Goal: Task Accomplishment & Management: Use online tool/utility

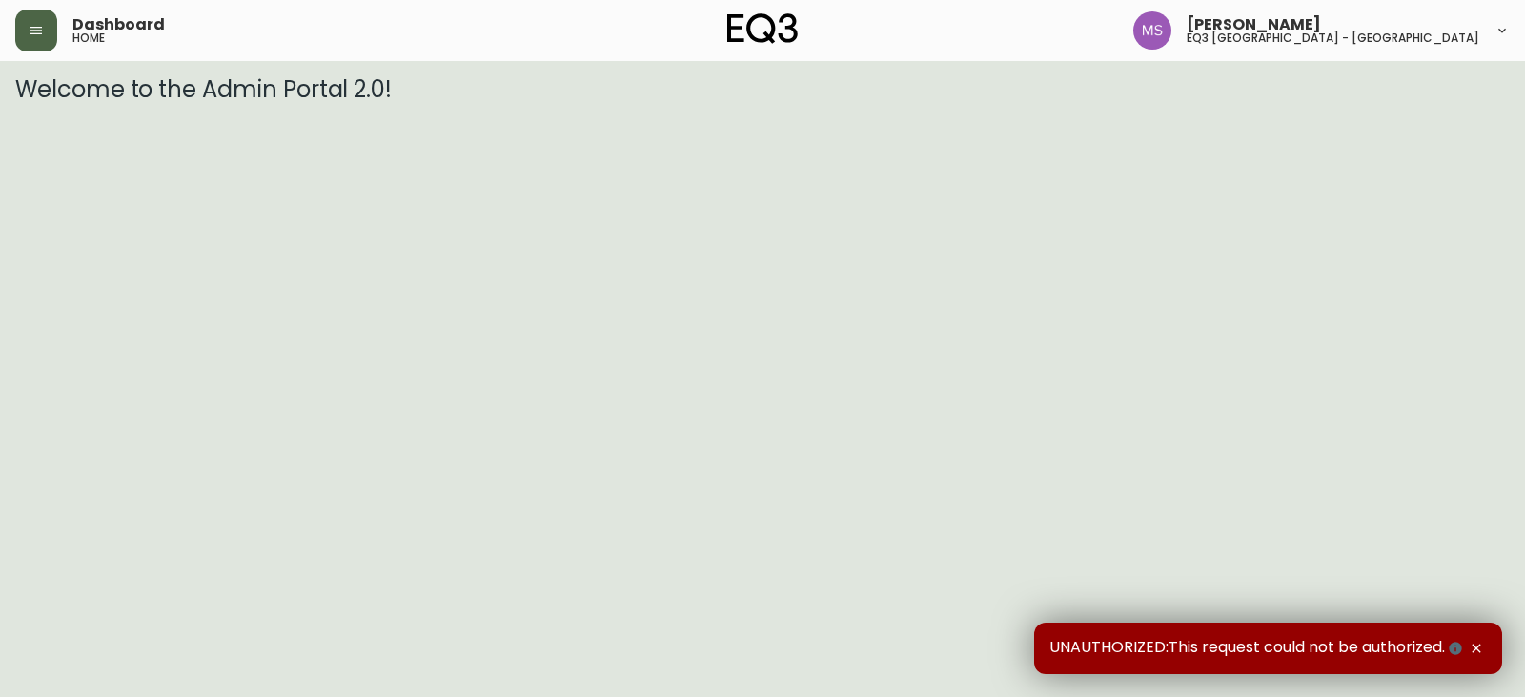
click at [38, 34] on icon "button" at bounding box center [35, 31] width 11 height 8
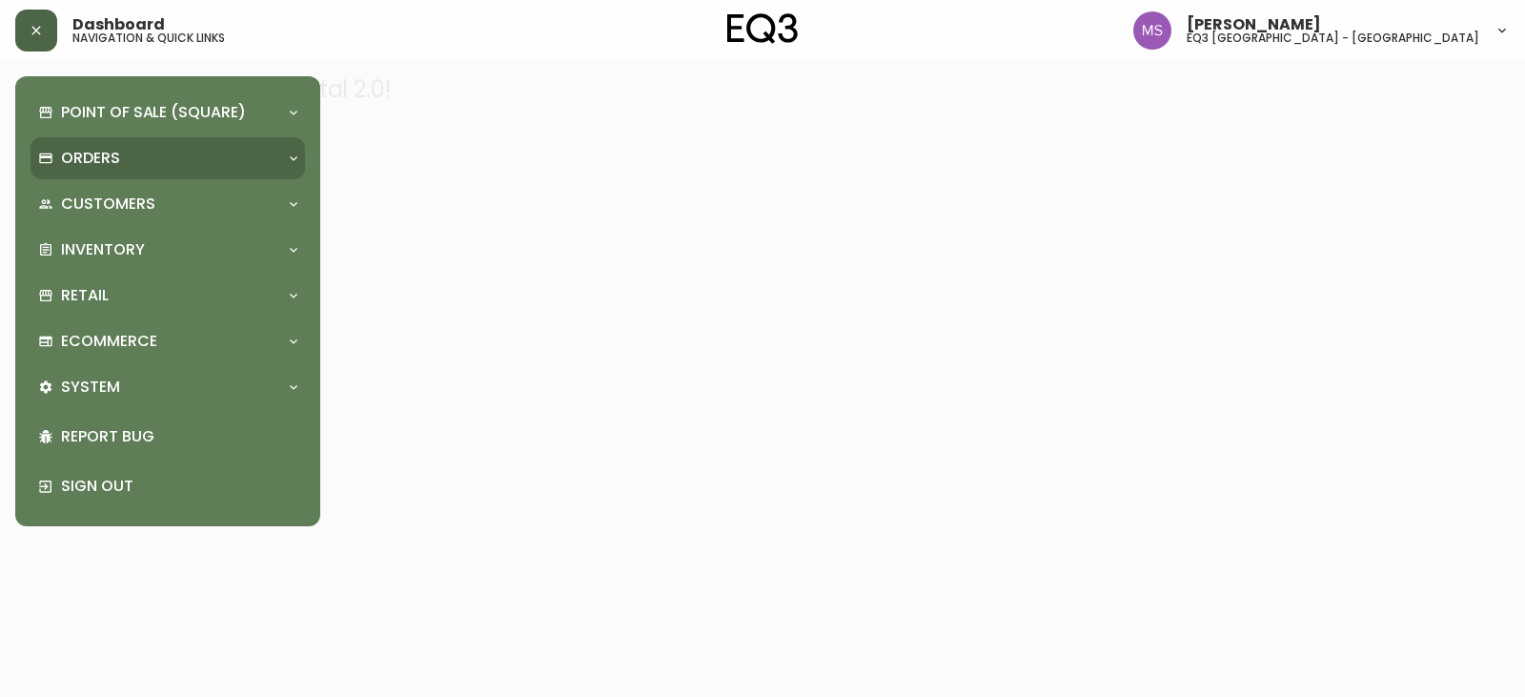
click at [123, 156] on div "Orders" at bounding box center [158, 158] width 240 height 21
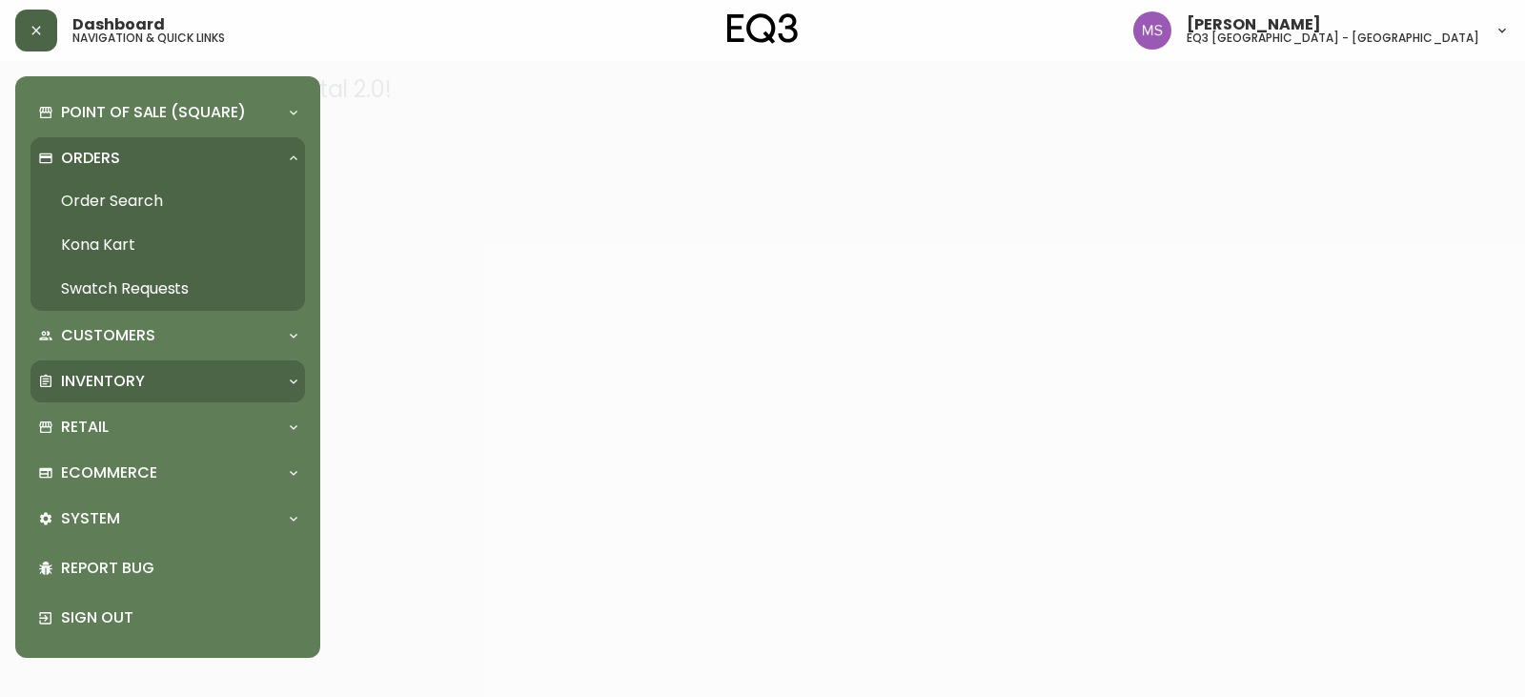
click at [108, 383] on p "Inventory" at bounding box center [103, 381] width 84 height 21
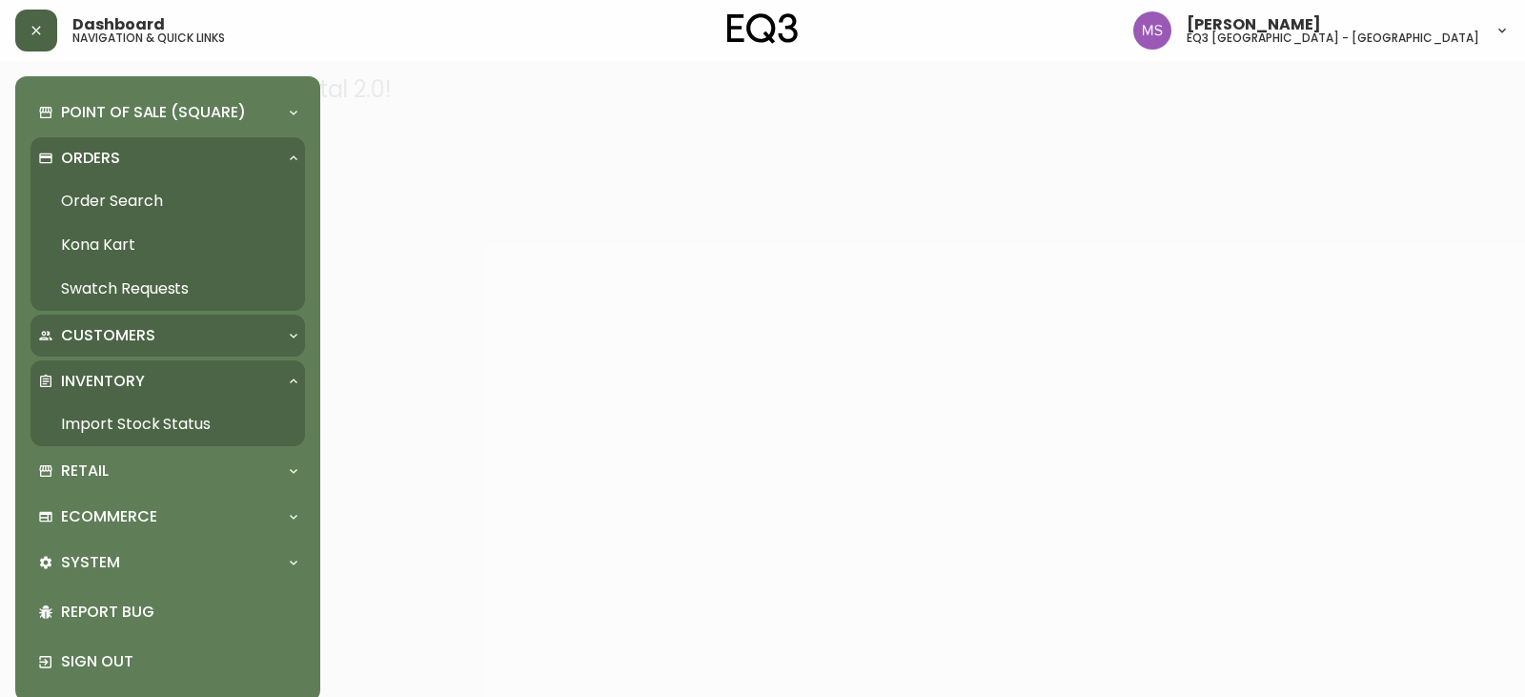
click at [119, 333] on p "Customers" at bounding box center [108, 335] width 94 height 21
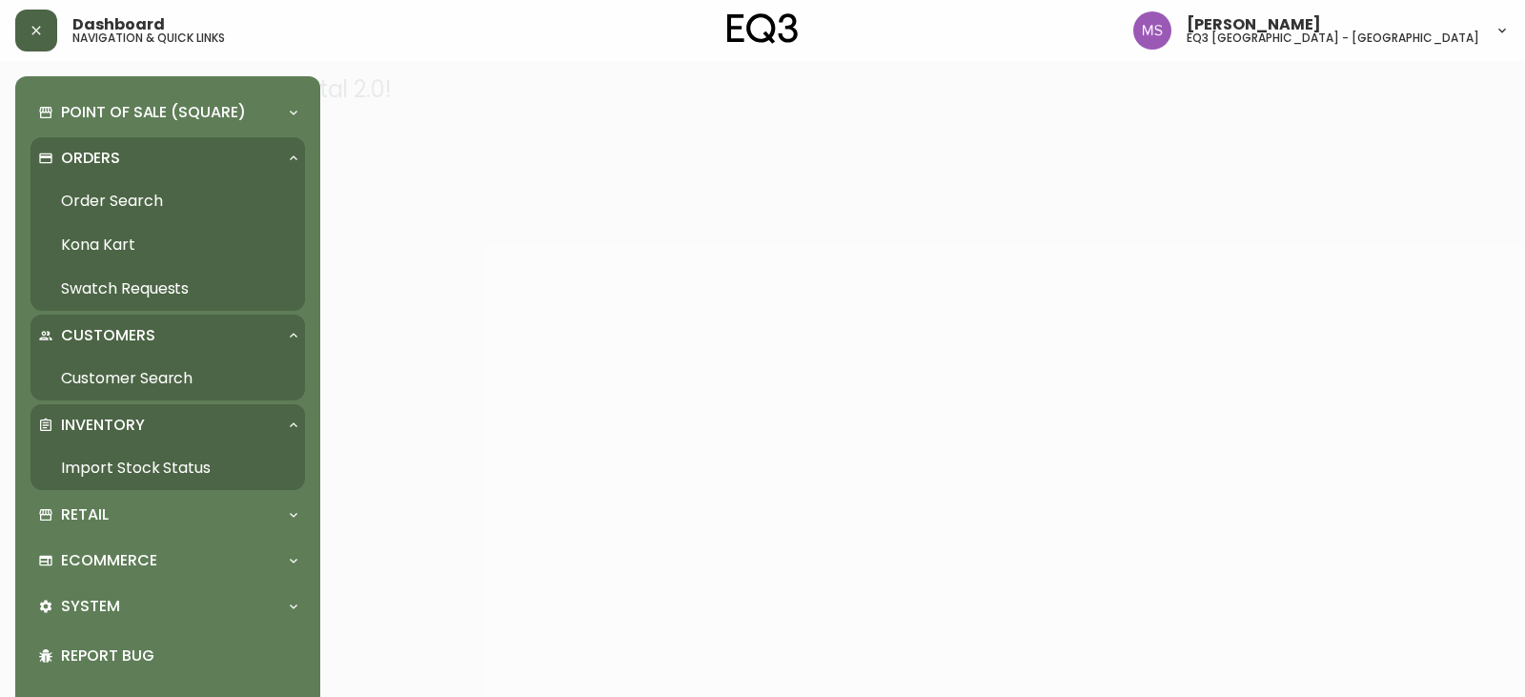
click at [119, 333] on p "Customers" at bounding box center [108, 335] width 94 height 21
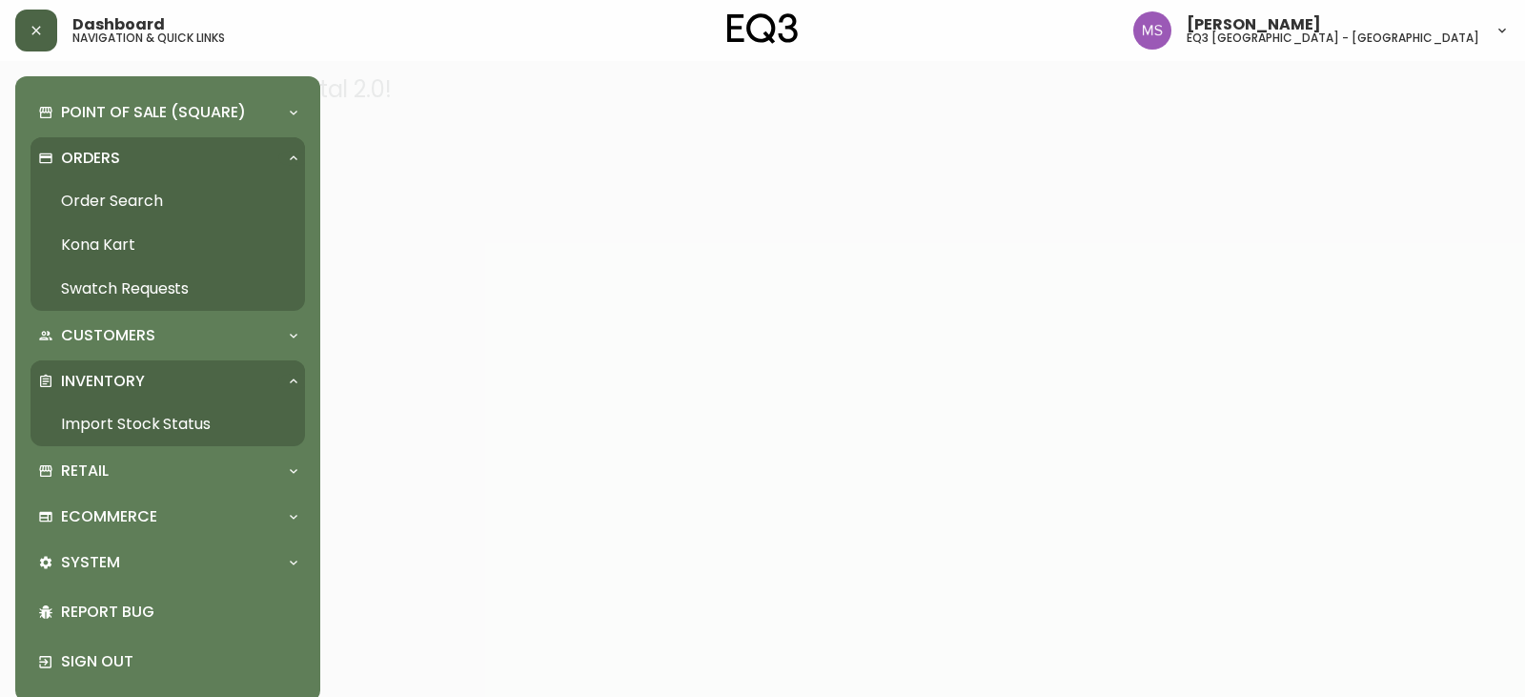
click at [98, 138] on div "Orders" at bounding box center [167, 158] width 274 height 42
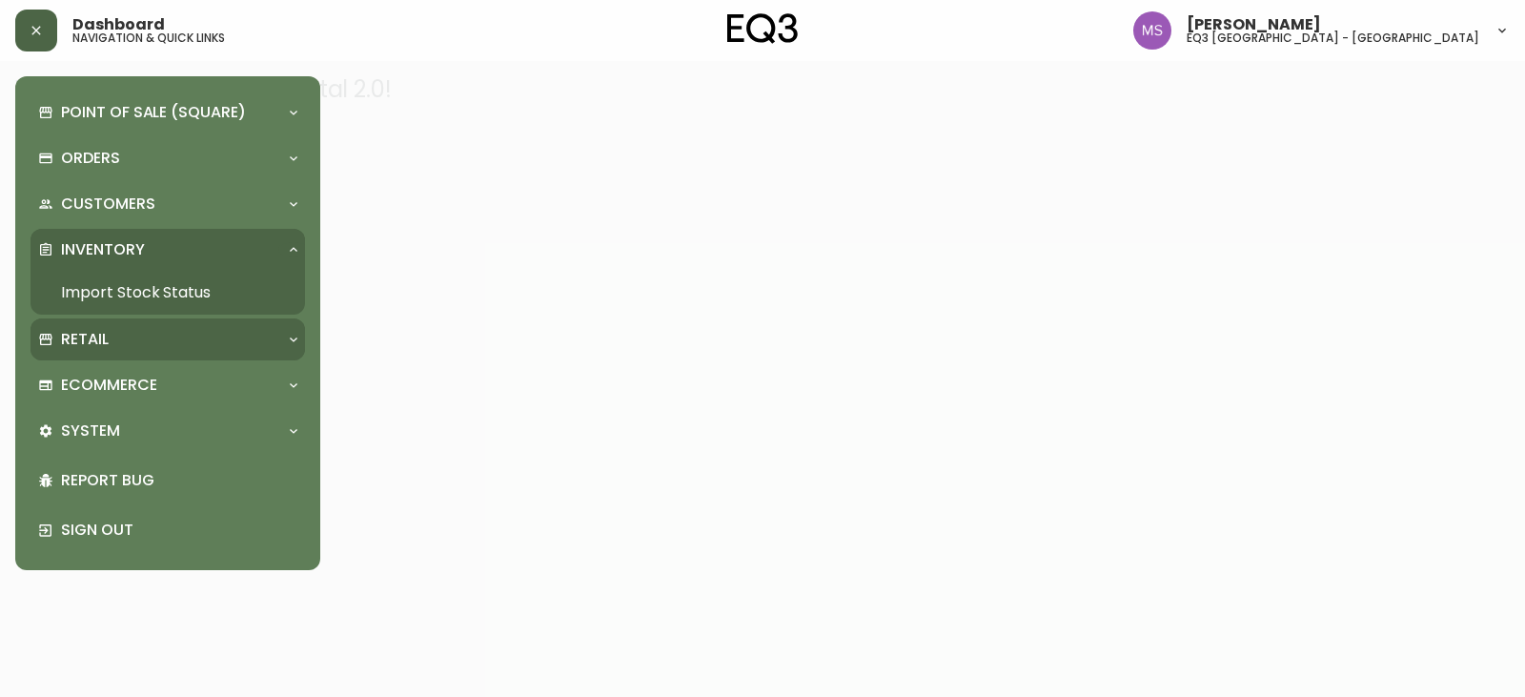
click at [89, 334] on p "Retail" at bounding box center [85, 339] width 48 height 21
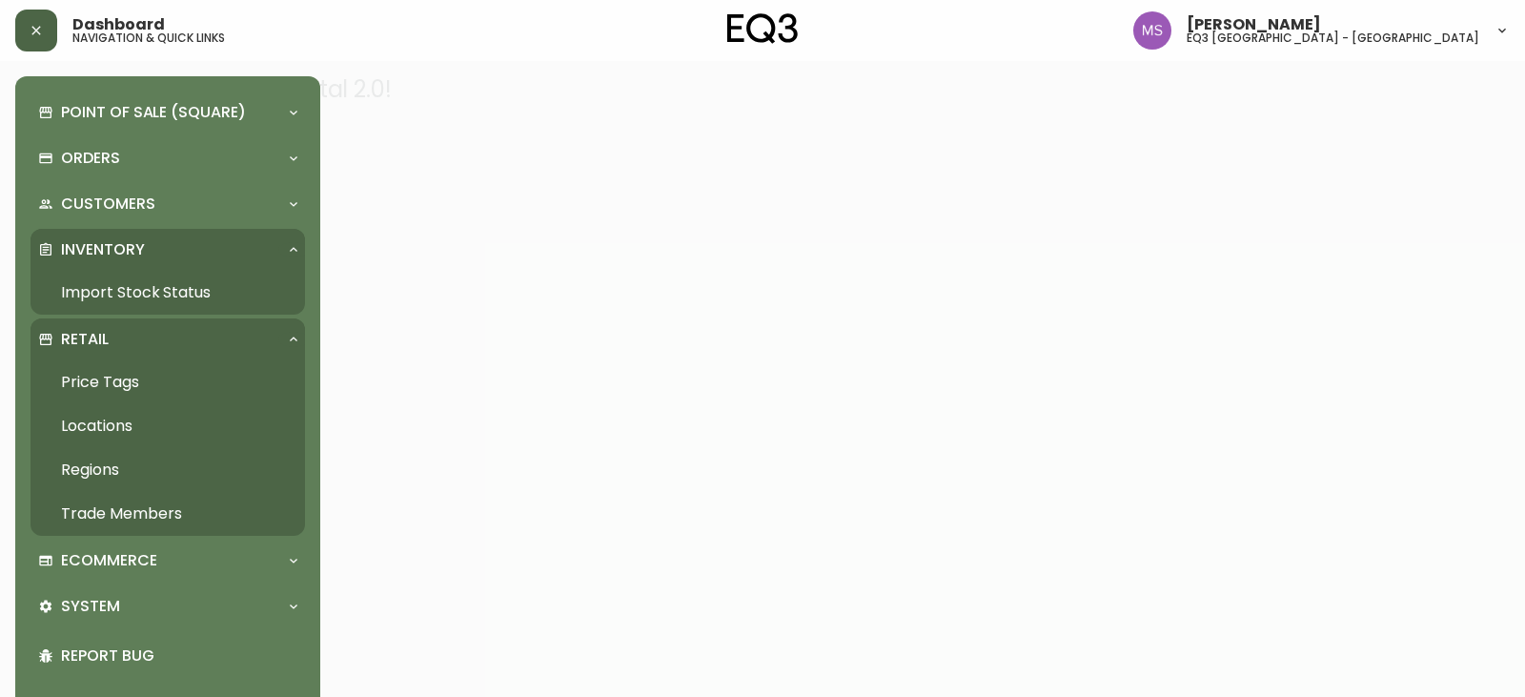
click at [106, 383] on link "Price Tags" at bounding box center [167, 382] width 274 height 44
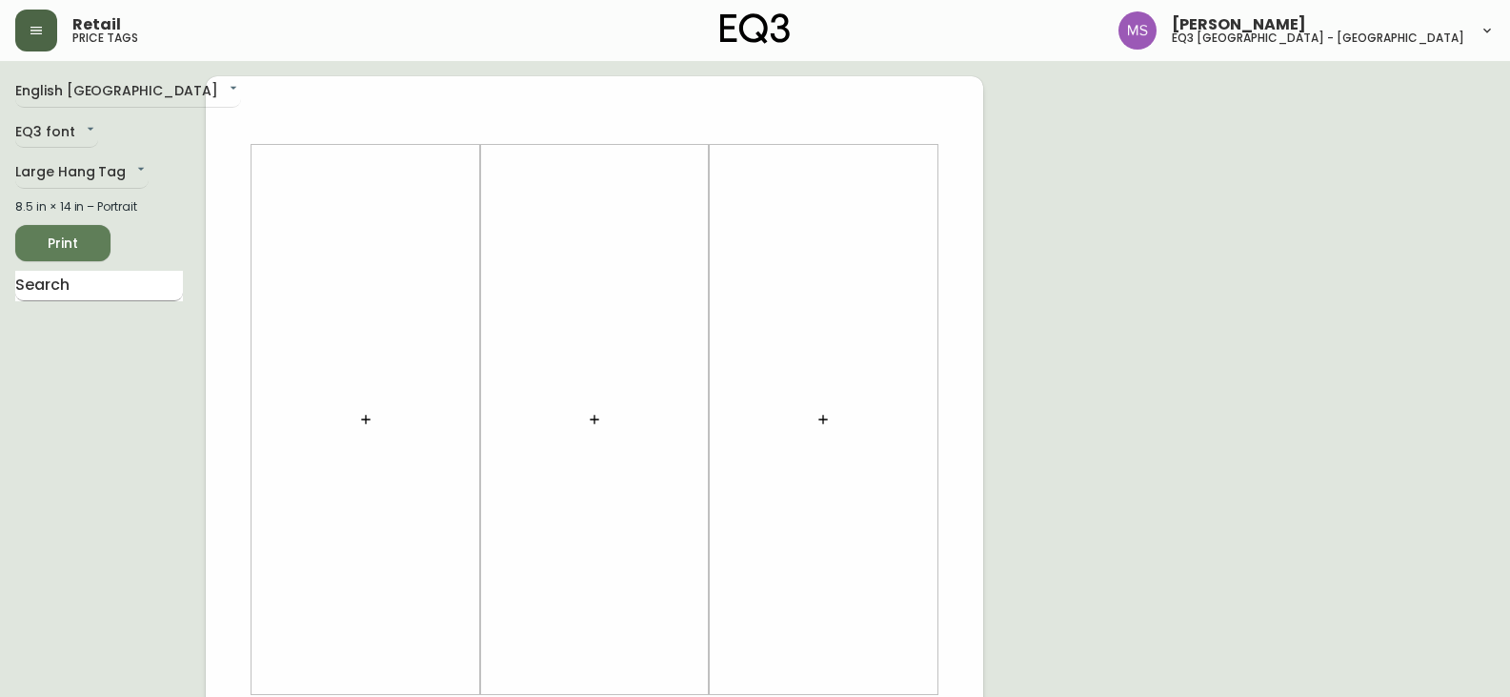
click at [60, 289] on input "text" at bounding box center [99, 286] width 168 height 30
type input "wila"
click at [55, 94] on body "Retail price tags [PERSON_NAME] eq3 [GEOGRAPHIC_DATA] - st laurent English [GEO…" at bounding box center [755, 678] width 1510 height 1357
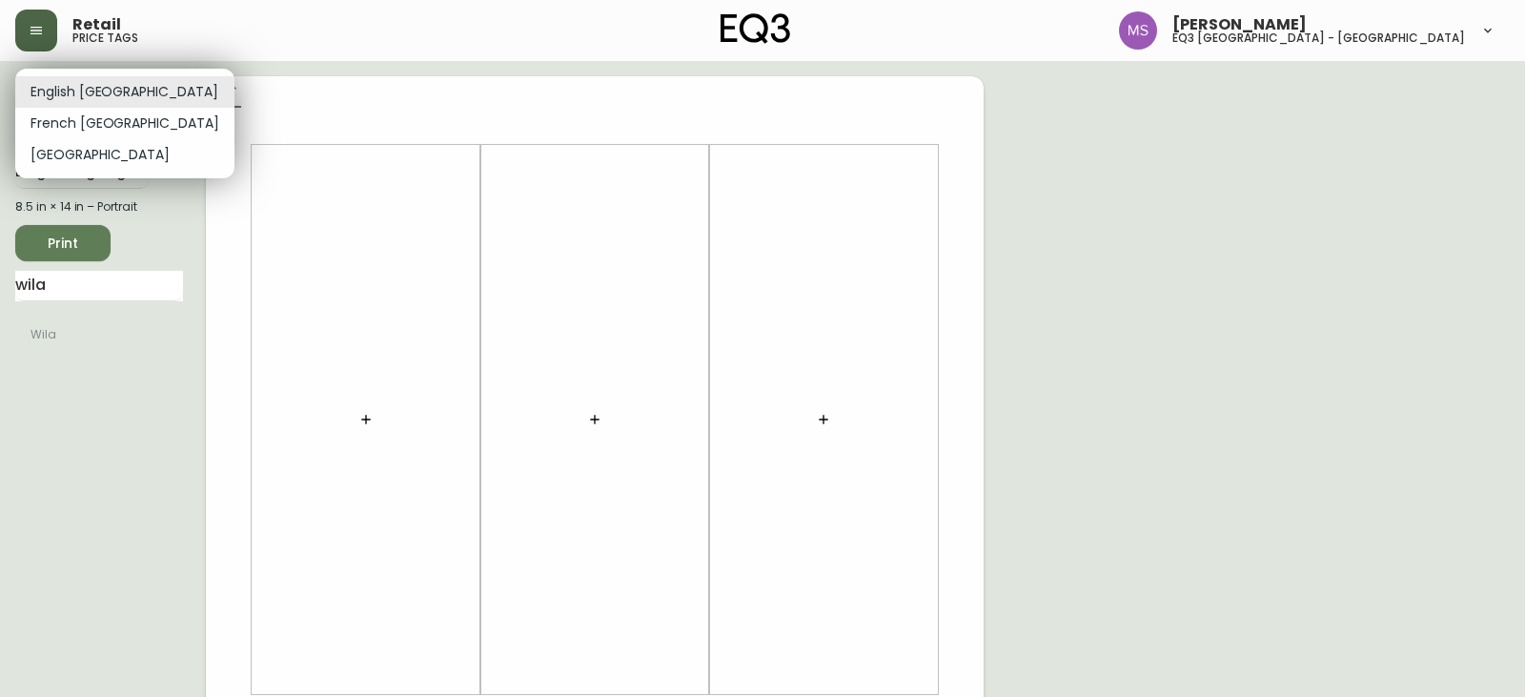
click at [52, 125] on li "French [GEOGRAPHIC_DATA]" at bounding box center [124, 123] width 219 height 31
type input "fr_CA"
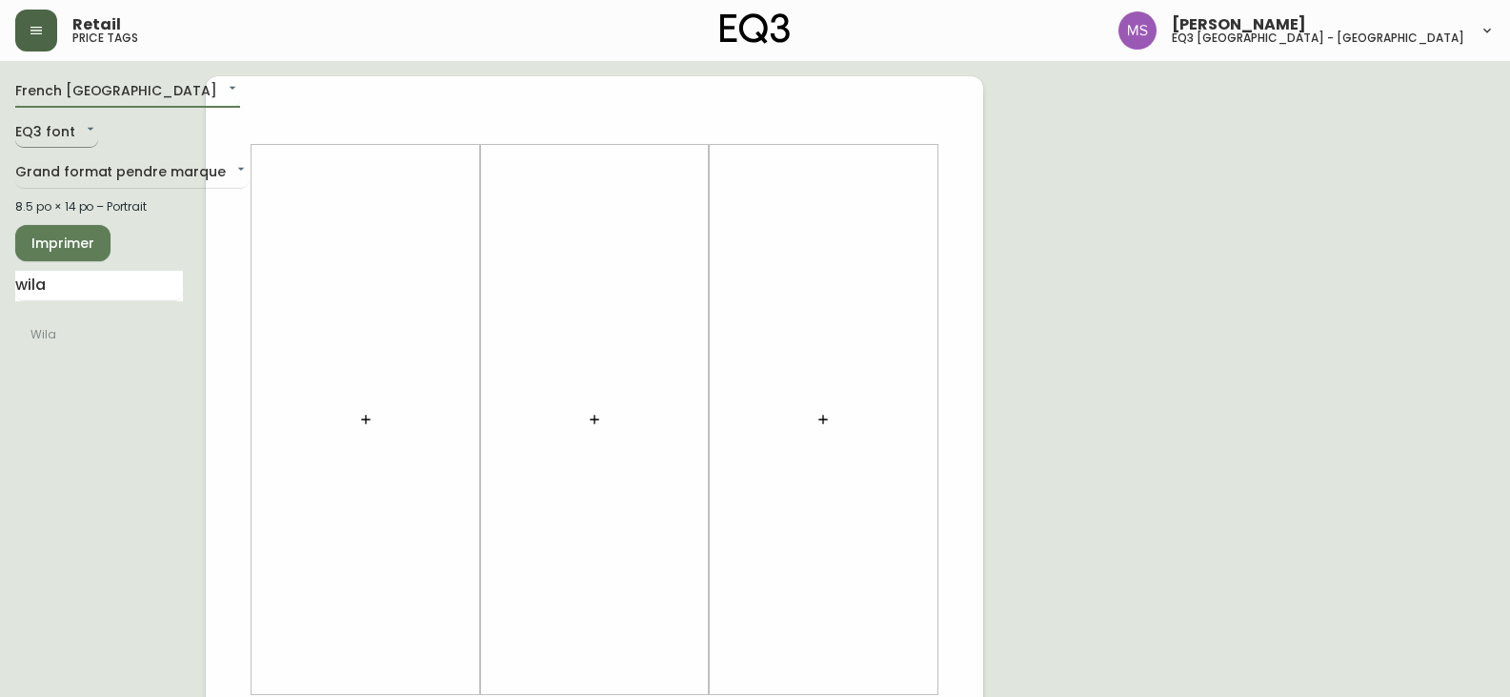
click at [43, 127] on body "Retail price tags [PERSON_NAME] eq3 [GEOGRAPHIC_DATA] - st laurent [GEOGRAPHIC_…" at bounding box center [755, 678] width 1510 height 1357
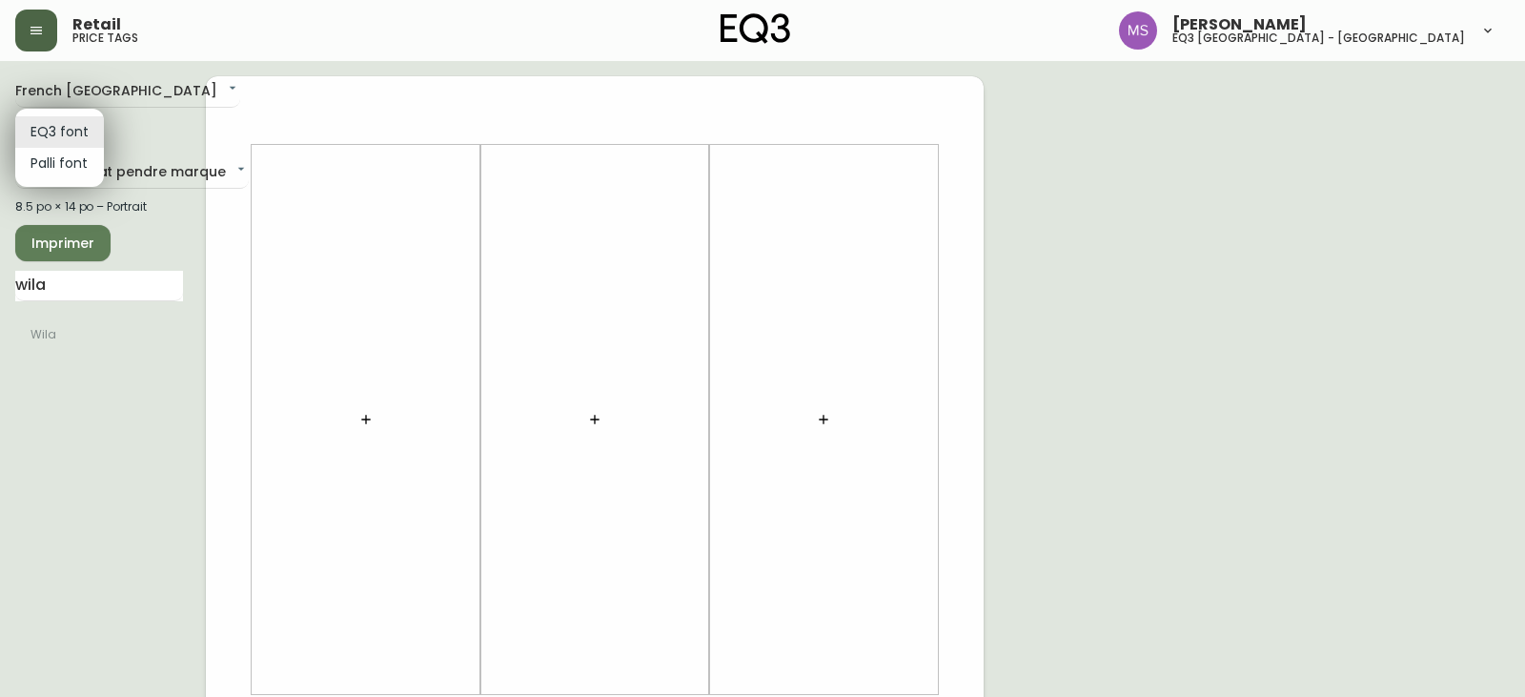
click at [51, 129] on li "EQ3 font" at bounding box center [59, 131] width 89 height 31
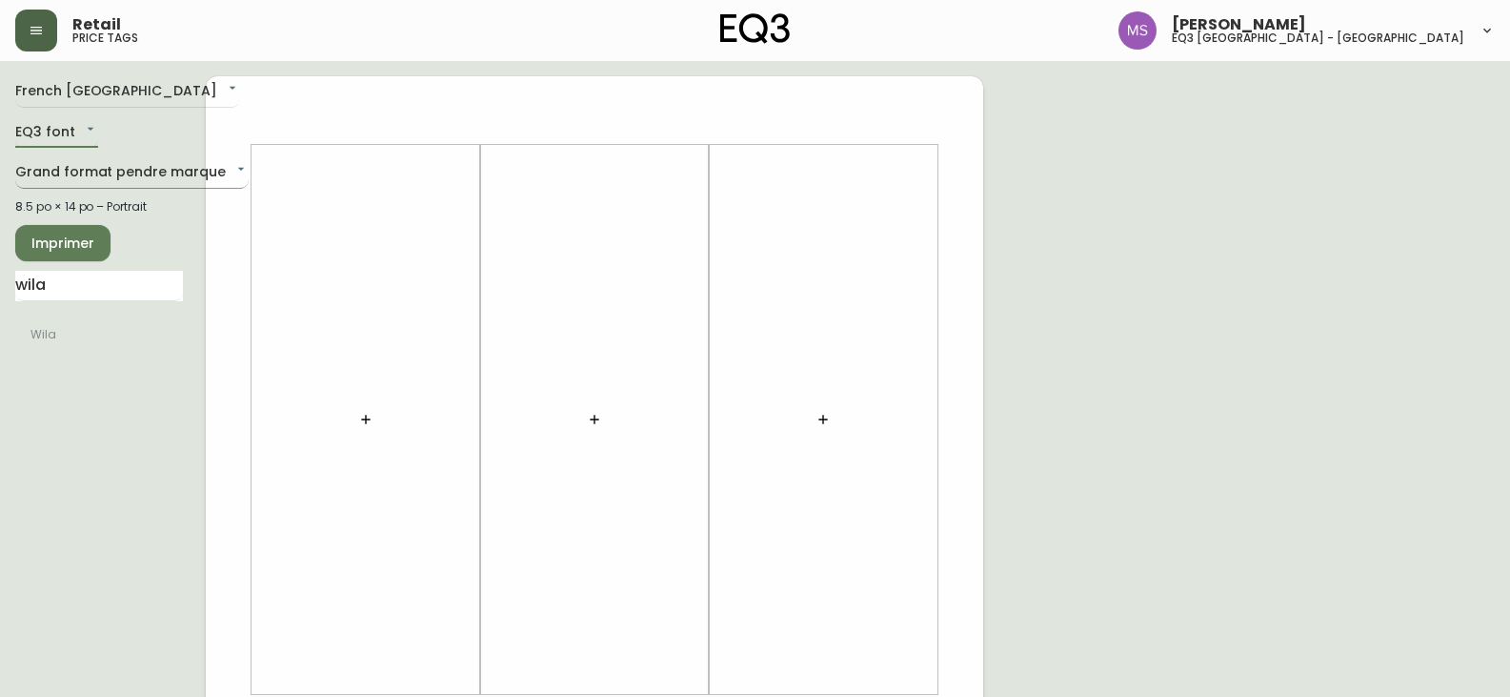
click at [65, 164] on body "Retail price tags [PERSON_NAME] eq3 [GEOGRAPHIC_DATA] - st laurent [GEOGRAPHIC_…" at bounding box center [755, 678] width 1510 height 1357
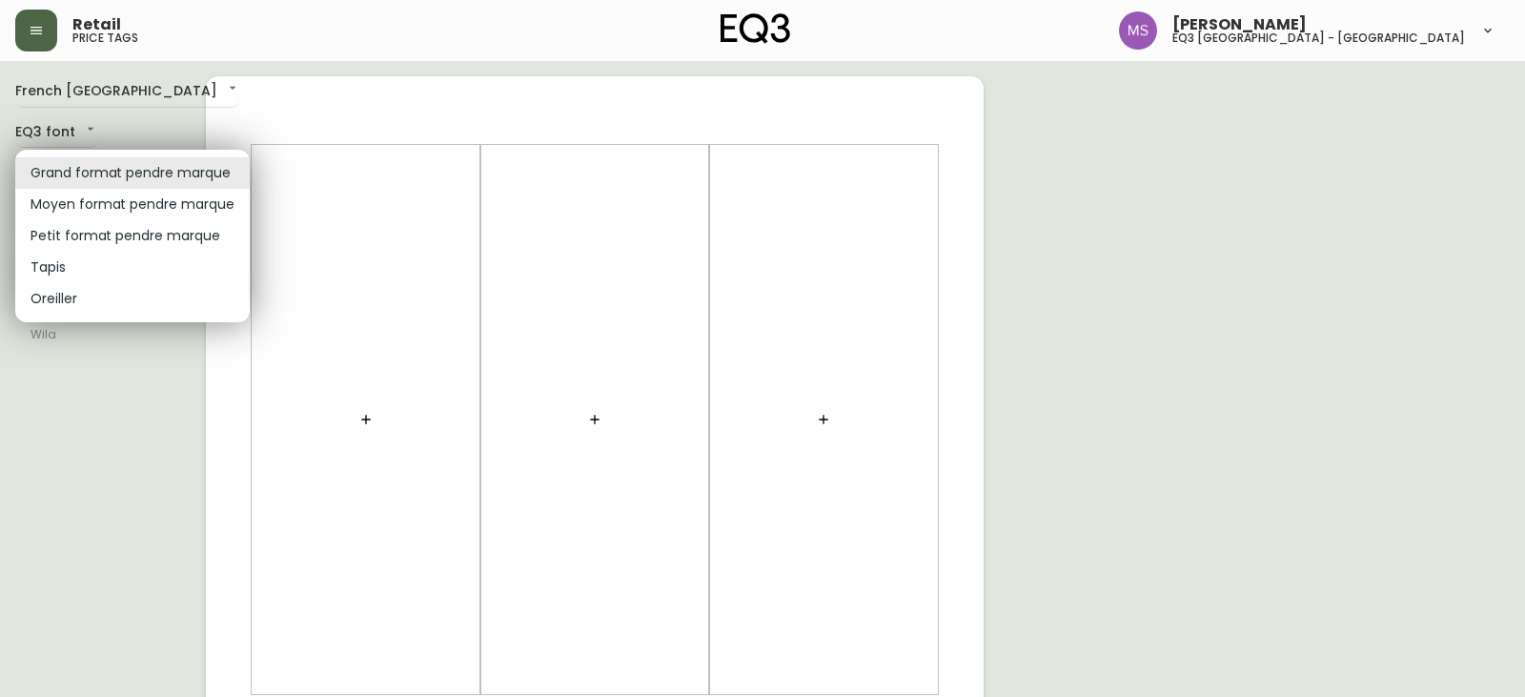
click at [64, 233] on li "Petit format pendre marque" at bounding box center [132, 235] width 234 height 31
type input "small"
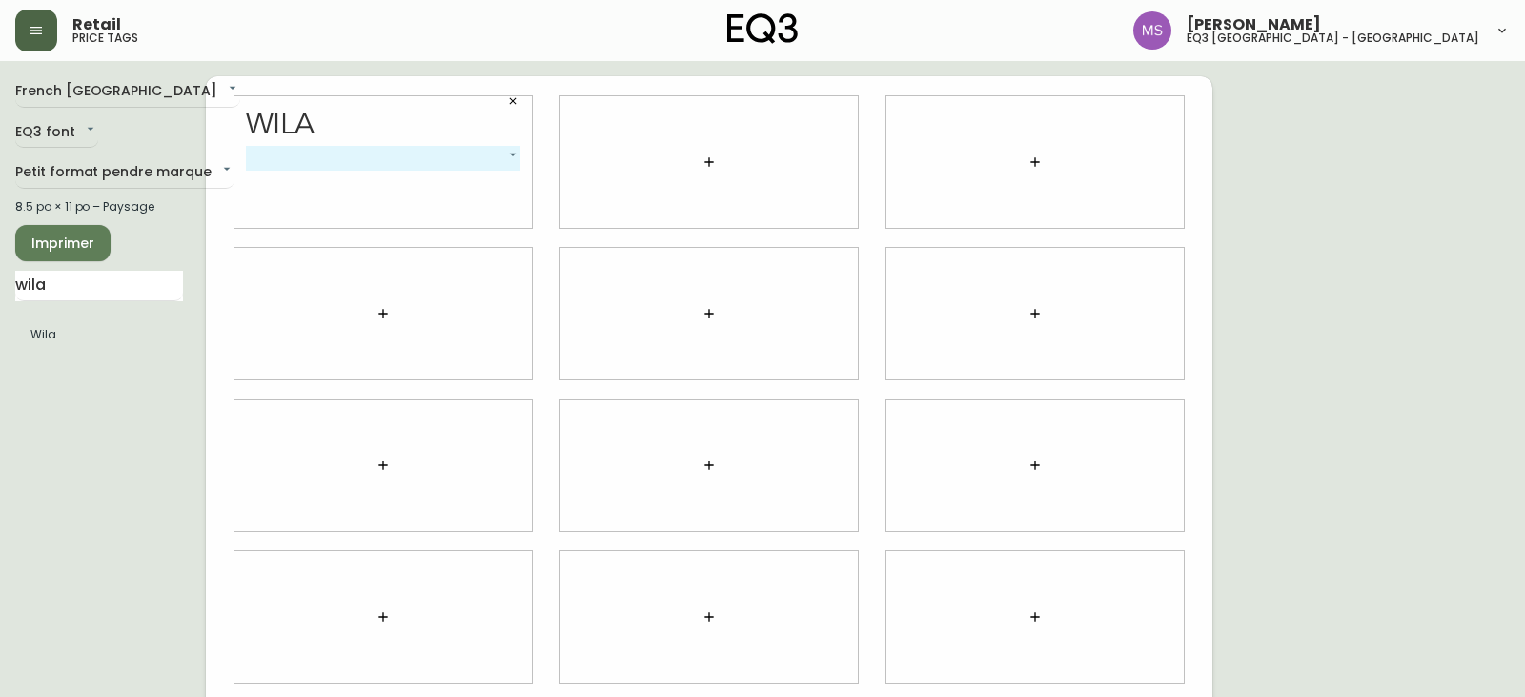
click at [508, 152] on body "Retail price tags [PERSON_NAME] eq3 [GEOGRAPHIC_DATA] - [GEOGRAPHIC_DATA] fr_CA…" at bounding box center [762, 427] width 1525 height 854
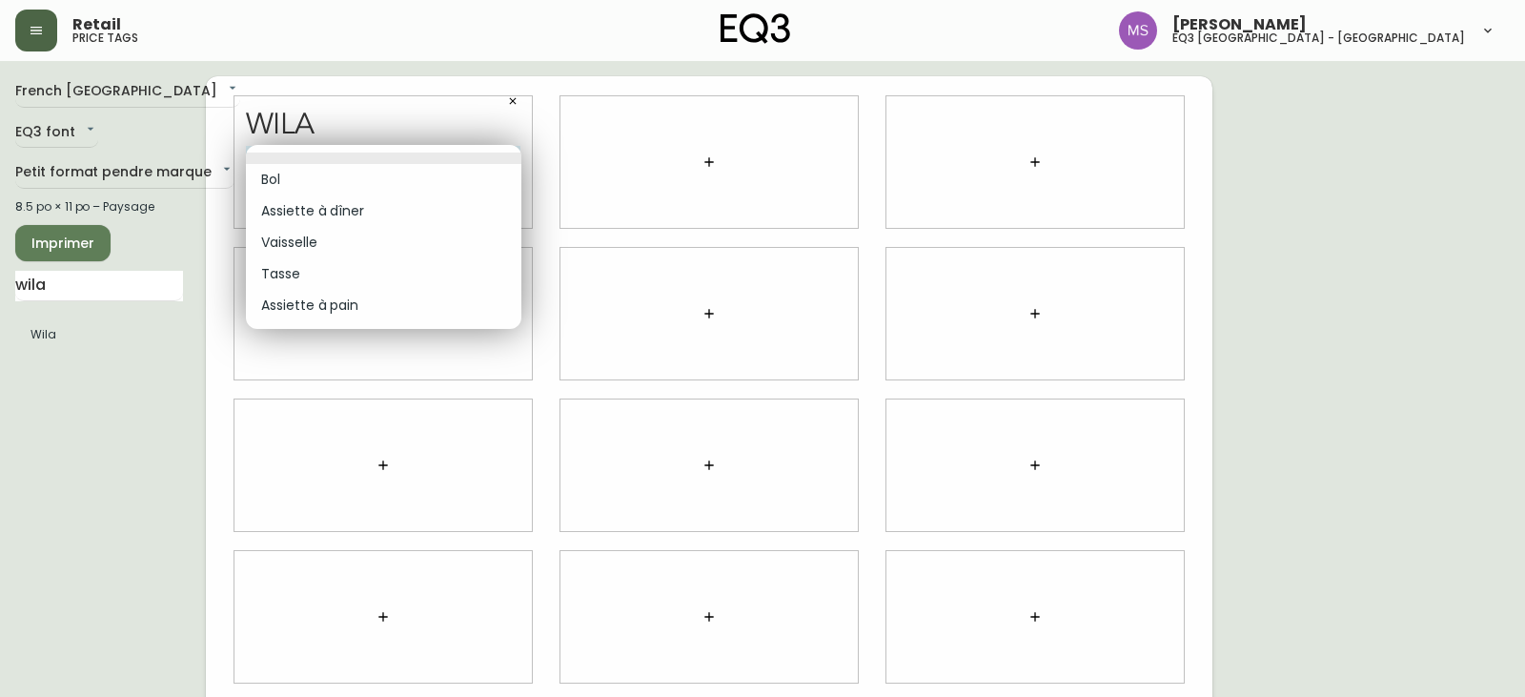
click at [404, 107] on div at bounding box center [762, 348] width 1525 height 697
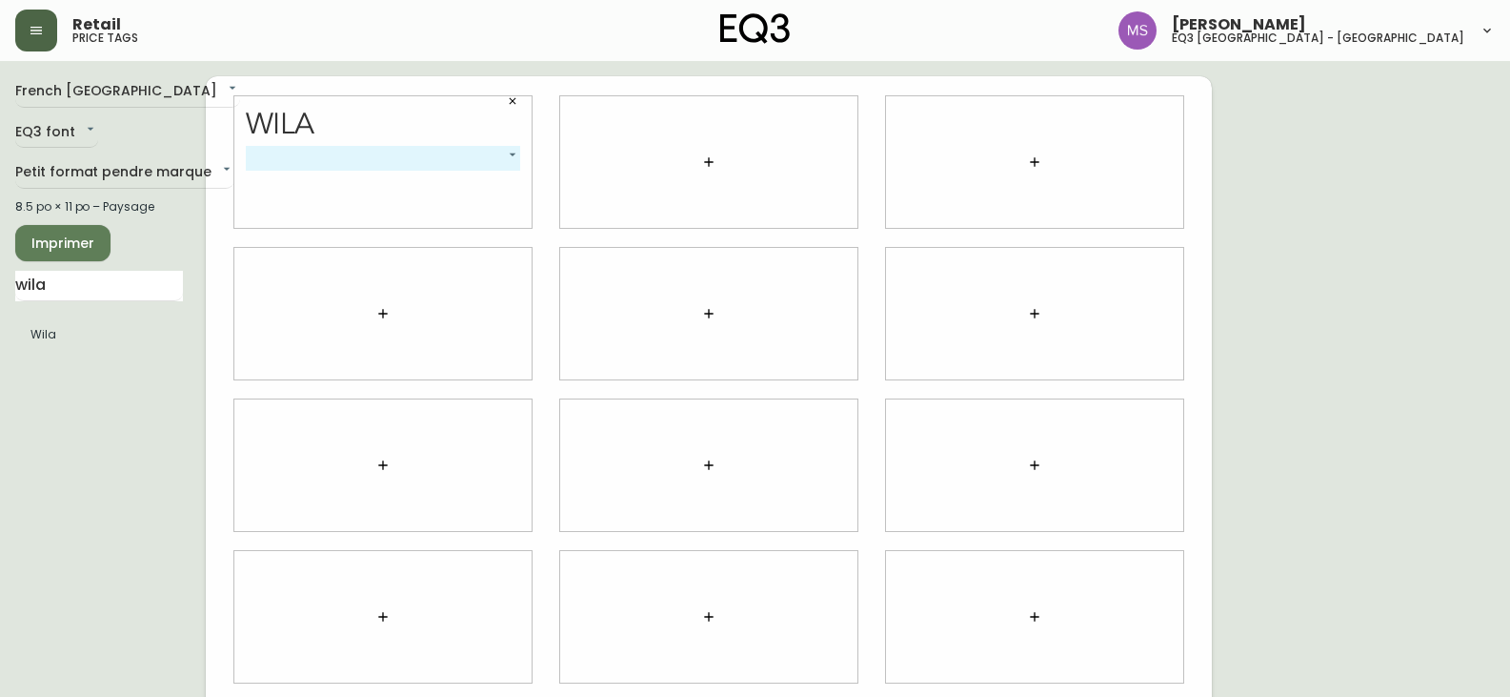
click at [507, 101] on icon "button" at bounding box center [512, 100] width 11 height 11
click at [390, 163] on icon "button" at bounding box center [382, 161] width 15 height 15
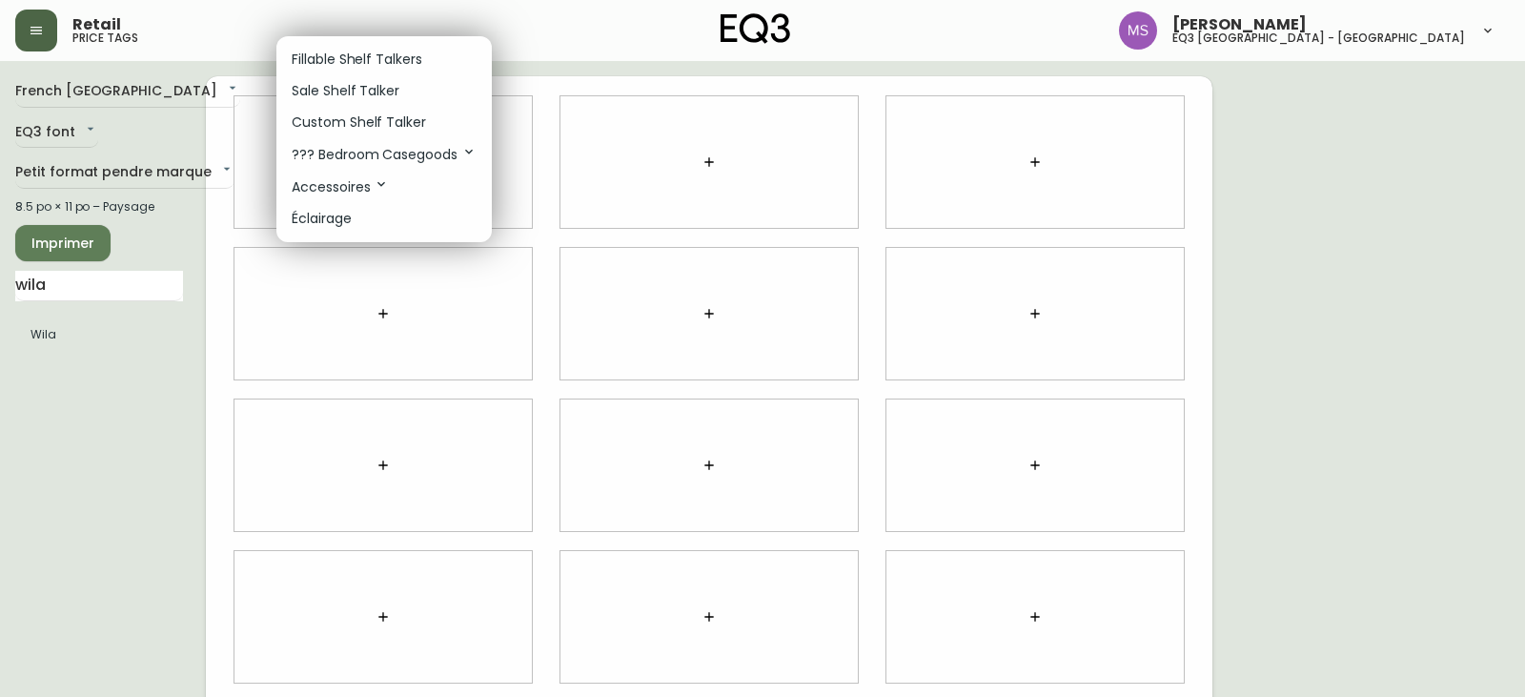
click at [376, 90] on p "Sale Shelf Talker" at bounding box center [346, 91] width 108 height 20
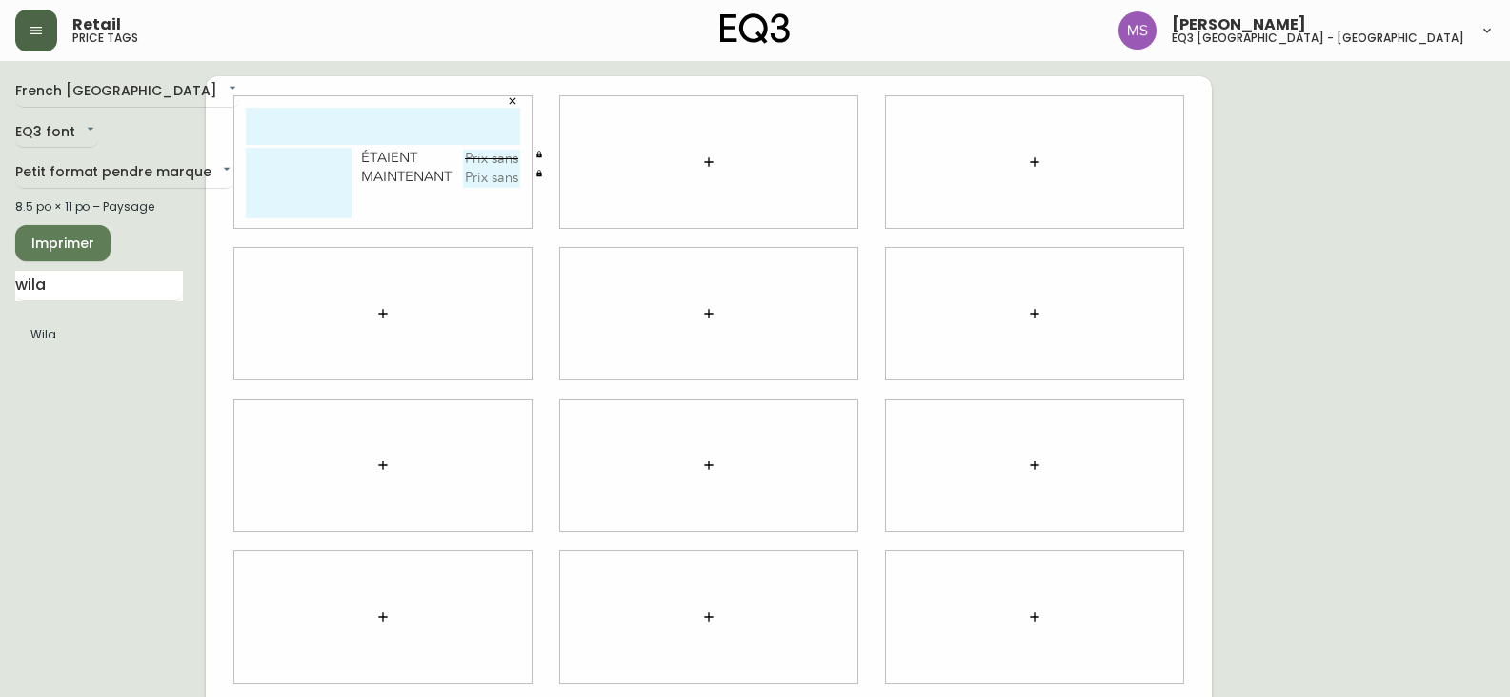
click at [335, 122] on input "text" at bounding box center [383, 126] width 274 height 37
type input "wila"
click at [294, 182] on textarea at bounding box center [299, 183] width 106 height 71
click at [476, 159] on input "text" at bounding box center [491, 159] width 57 height 19
type input "119,99$"
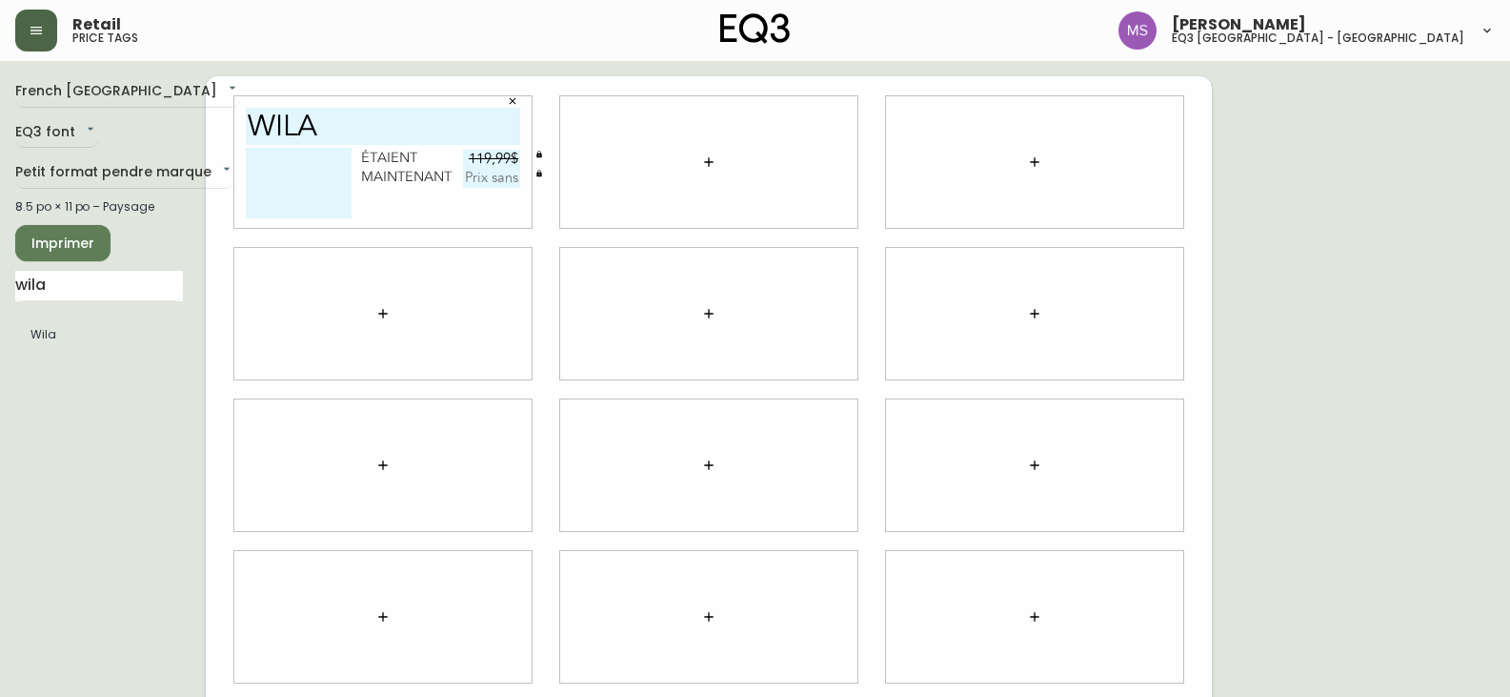
click at [487, 176] on input "text" at bounding box center [491, 178] width 57 height 19
type input "59,50$"
click at [268, 177] on textarea at bounding box center [299, 183] width 106 height 71
click at [392, 304] on button "button" at bounding box center [383, 313] width 38 height 38
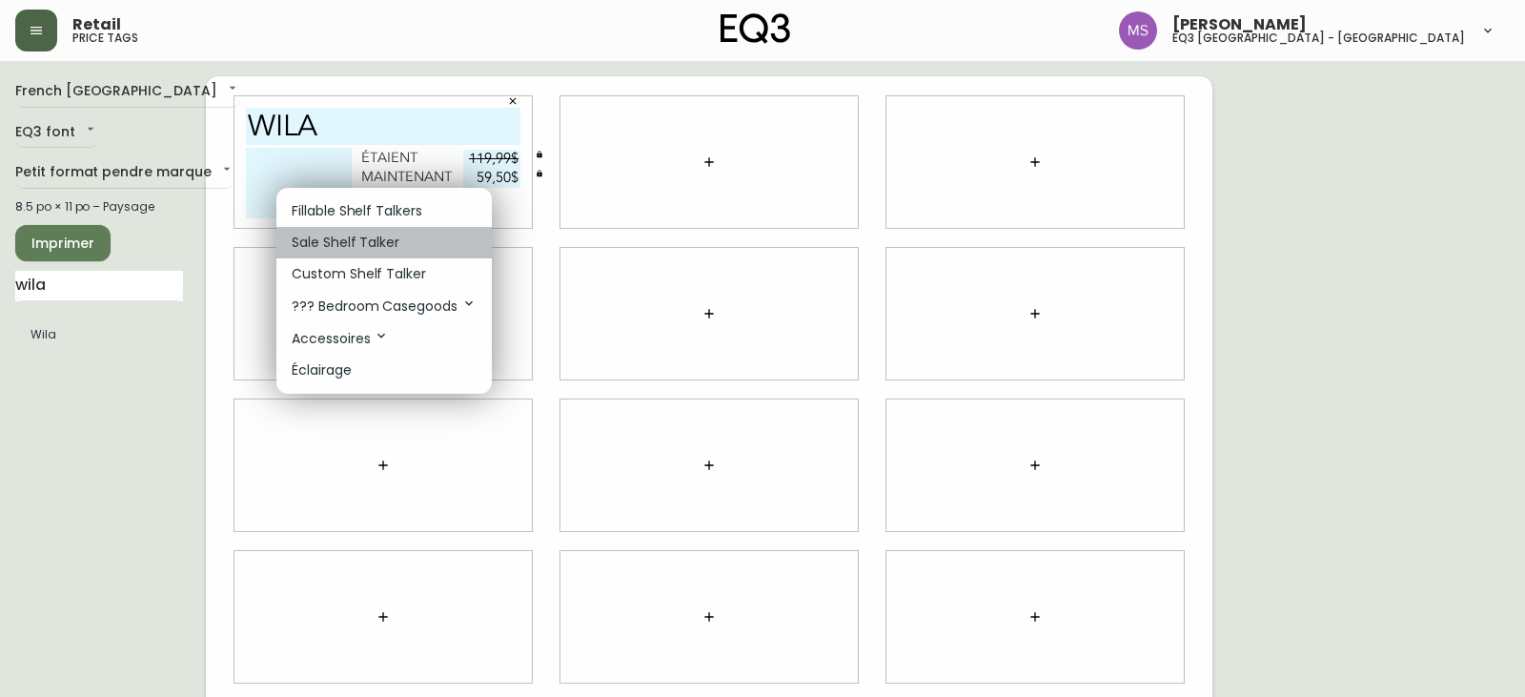
click at [328, 241] on p "Sale Shelf Talker" at bounding box center [346, 243] width 108 height 20
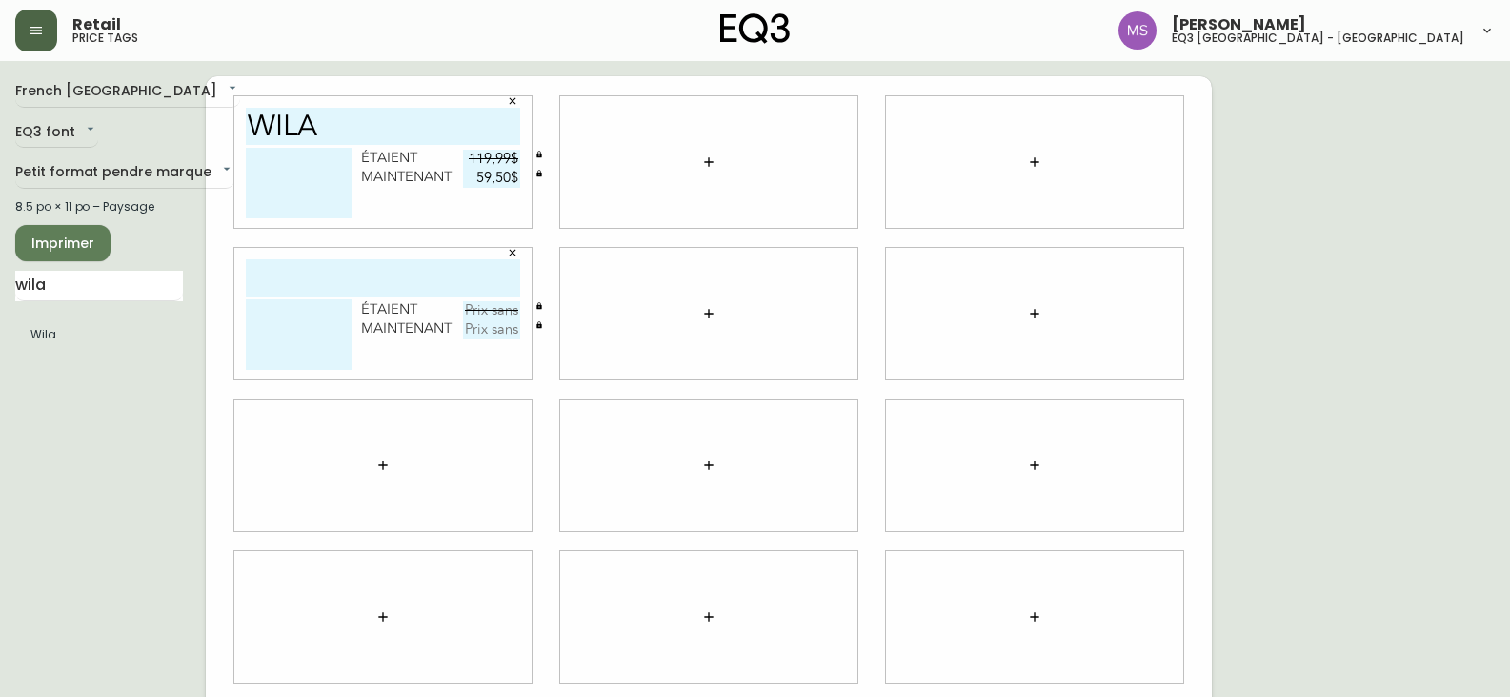
click at [317, 279] on input "text" at bounding box center [383, 277] width 274 height 37
type input "pebble"
click at [289, 334] on textarea at bounding box center [299, 334] width 106 height 71
type textarea "rouille"
click at [482, 307] on input "text" at bounding box center [491, 310] width 57 height 19
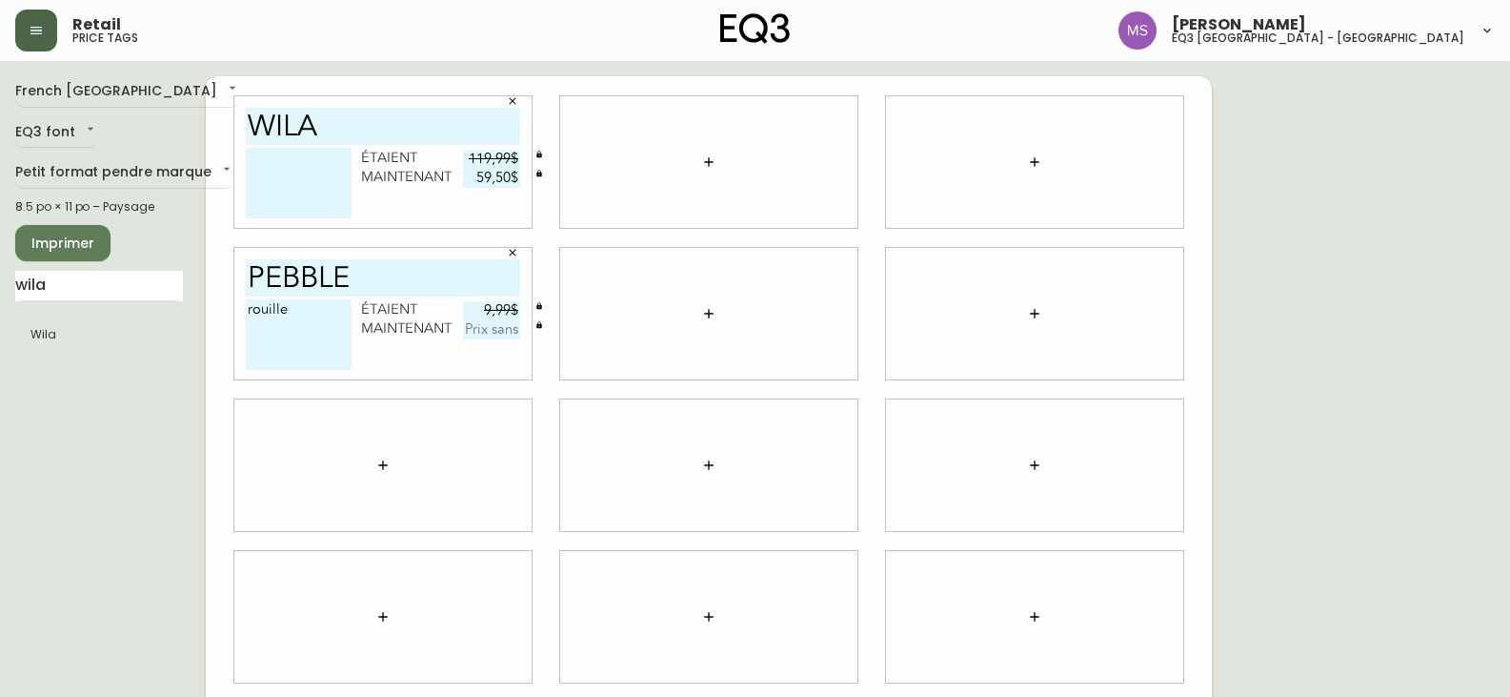
type input "9,99$"
click at [482, 329] on input "text" at bounding box center [491, 329] width 57 height 19
type input "2,95$"
click at [711, 158] on icon "button" at bounding box center [708, 161] width 15 height 15
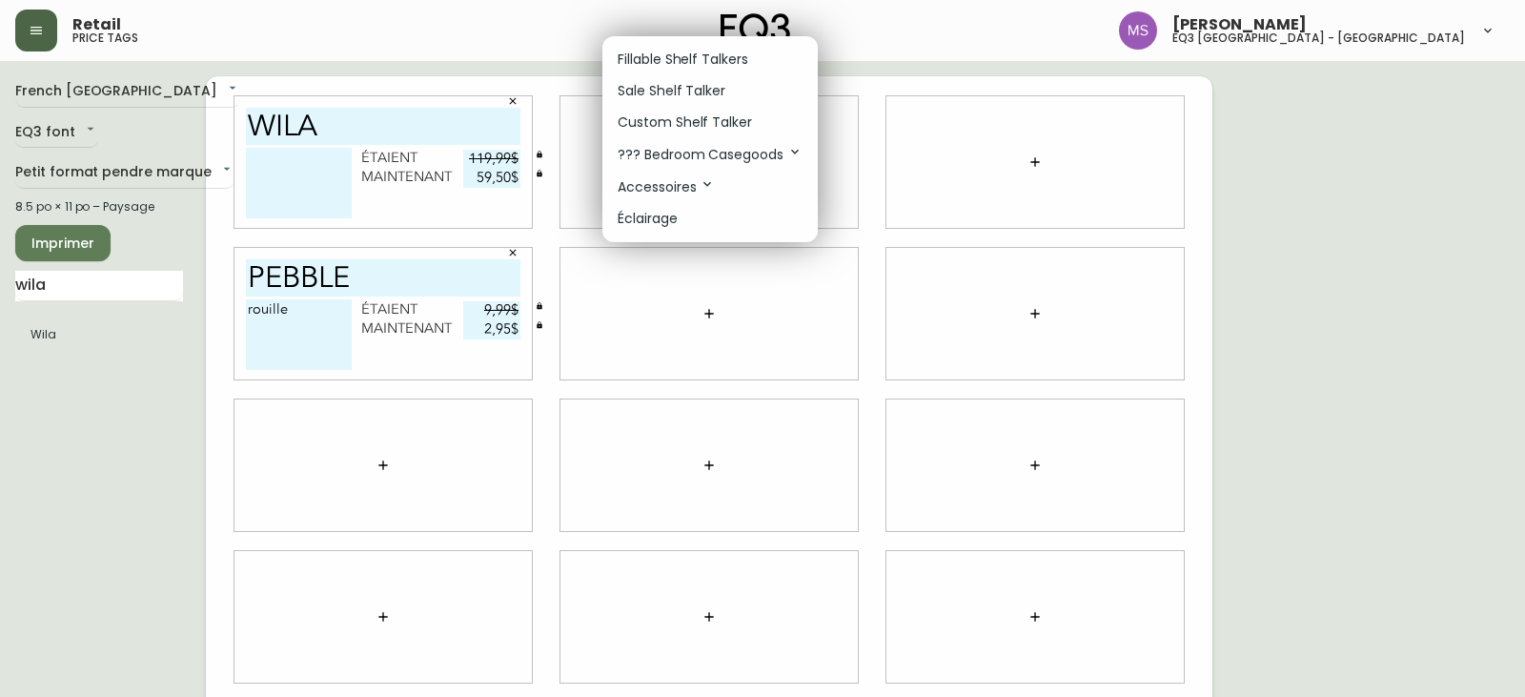
click at [700, 91] on p "Sale Shelf Talker" at bounding box center [672, 91] width 108 height 20
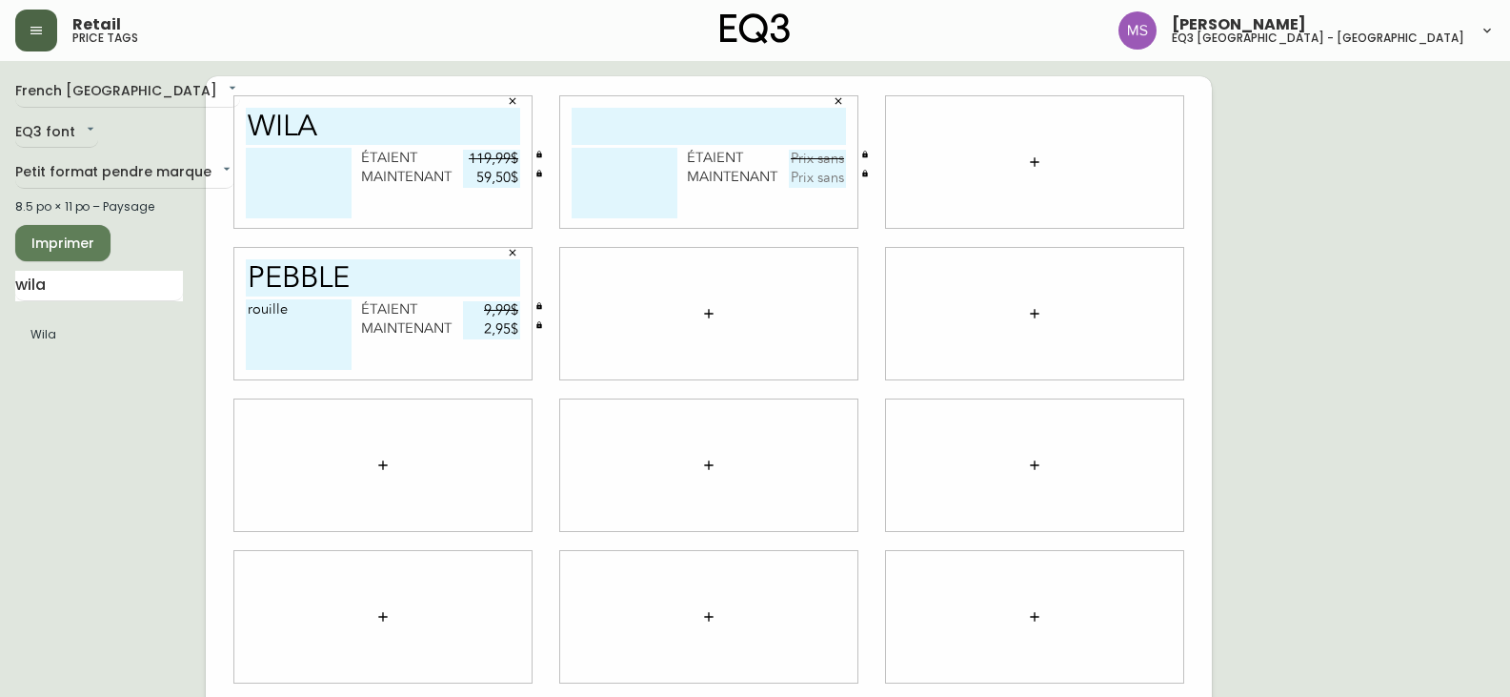
click at [673, 119] on input "text" at bounding box center [709, 126] width 274 height 37
type input "grove"
click at [1445, 126] on div "French Canada fr_CA EQ3 font EQ3 Petit format pendre marque small 8.5 po × 11 p…" at bounding box center [755, 465] width 1480 height 778
click at [803, 156] on input "text" at bounding box center [817, 159] width 57 height 19
type input "179,99$"
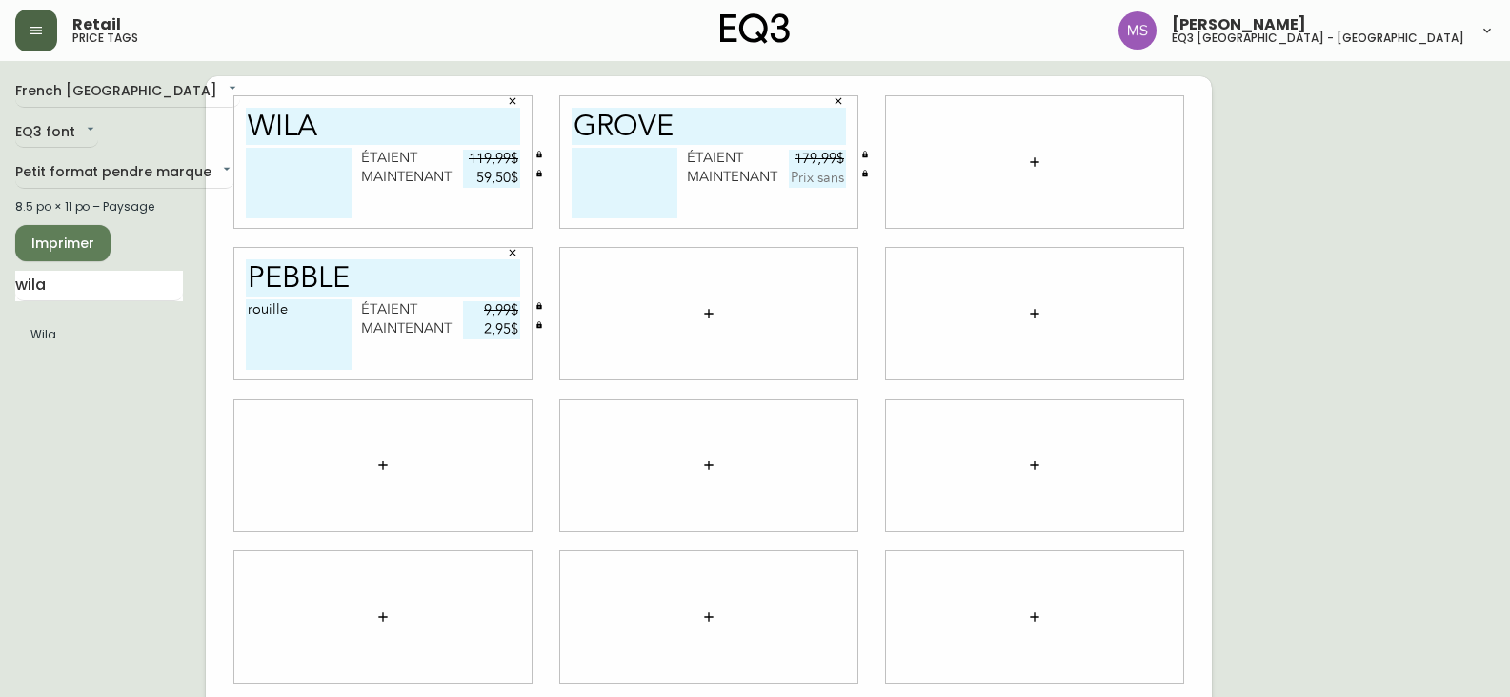
click at [809, 182] on input "text" at bounding box center [817, 178] width 57 height 19
type input "69,95$"
click at [43, 434] on div "French Canada fr_CA EQ3 font EQ3 Petit format pendre marque small 8.5 po × 11 p…" at bounding box center [110, 465] width 191 height 778
click at [705, 324] on button "button" at bounding box center [709, 313] width 38 height 38
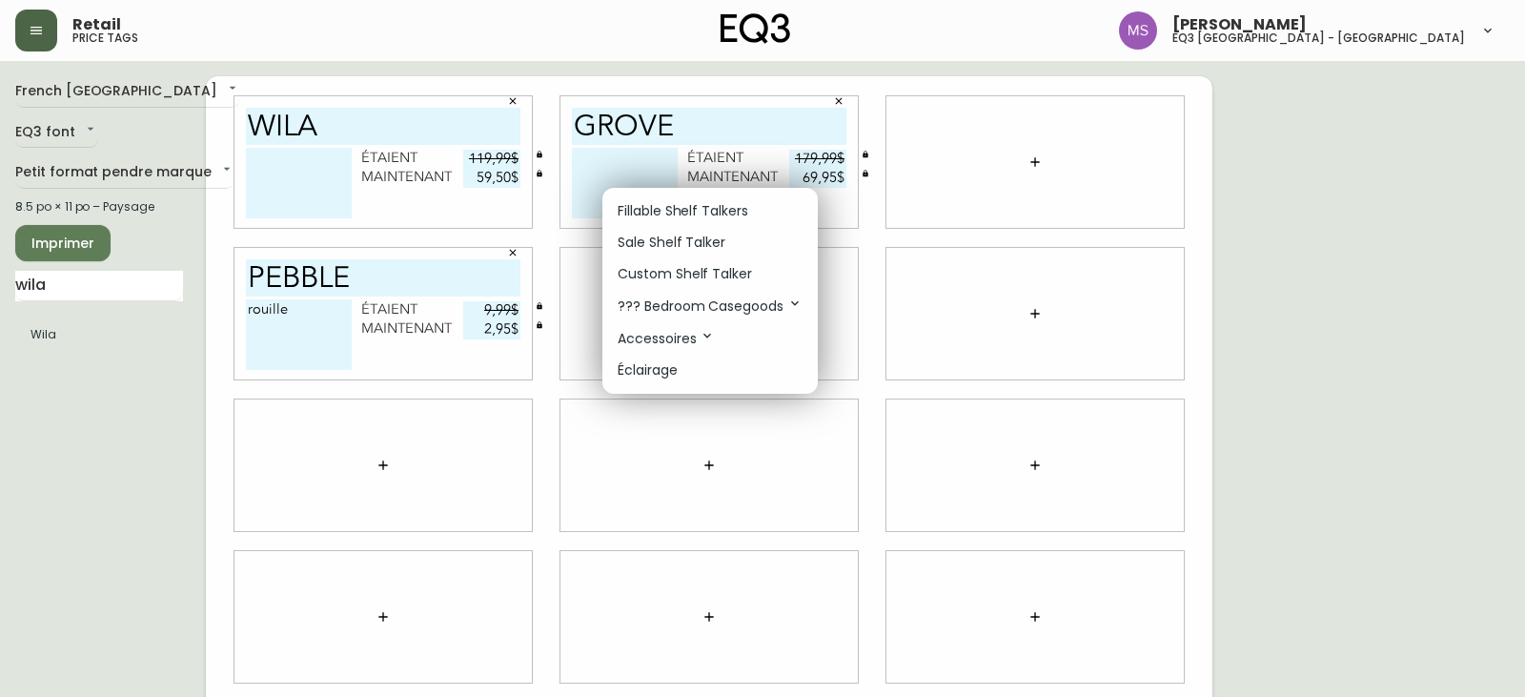
click at [661, 235] on p "Sale Shelf Talker" at bounding box center [672, 243] width 108 height 20
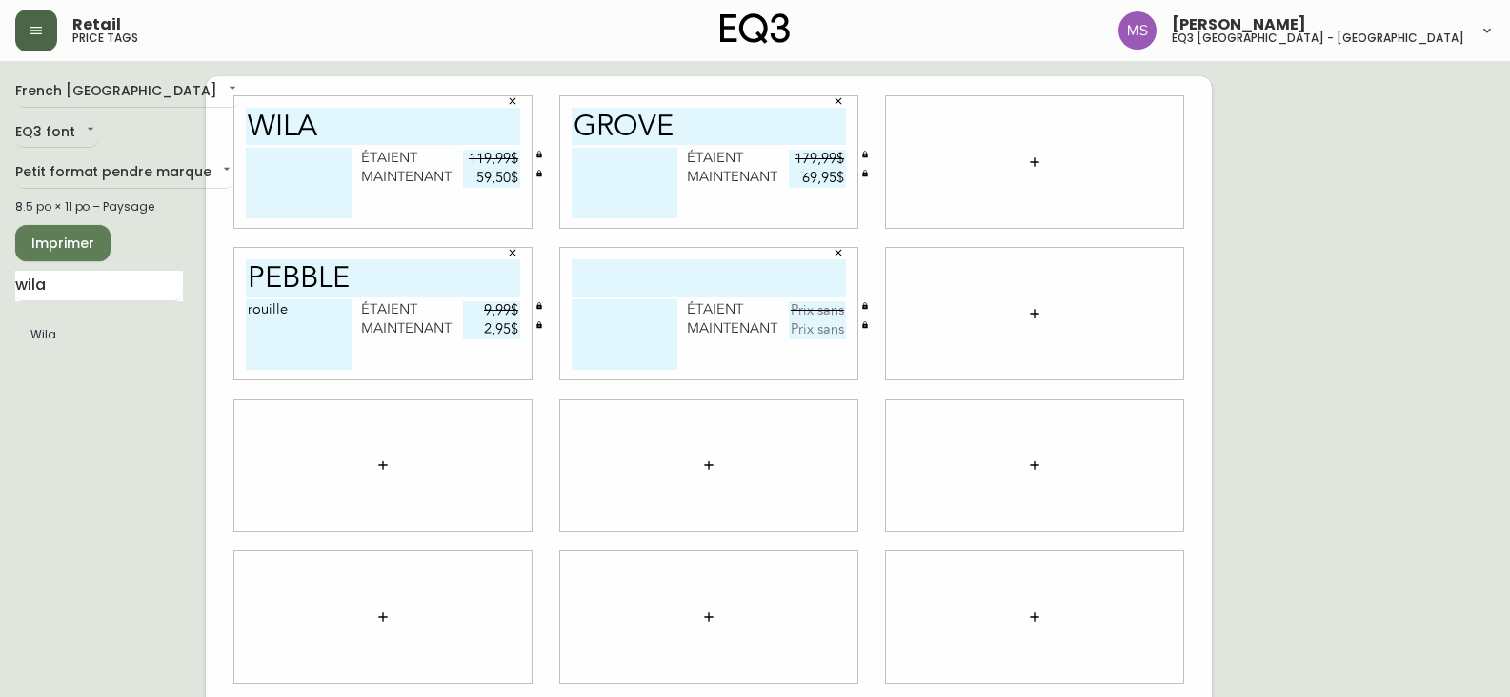
click at [638, 267] on input "text" at bounding box center [709, 277] width 274 height 37
click at [629, 313] on textarea at bounding box center [625, 334] width 106 height 71
click at [792, 310] on input "text" at bounding box center [817, 310] width 57 height 19
click at [830, 316] on input "29,99$" at bounding box center [817, 310] width 57 height 19
type input "29,99$"
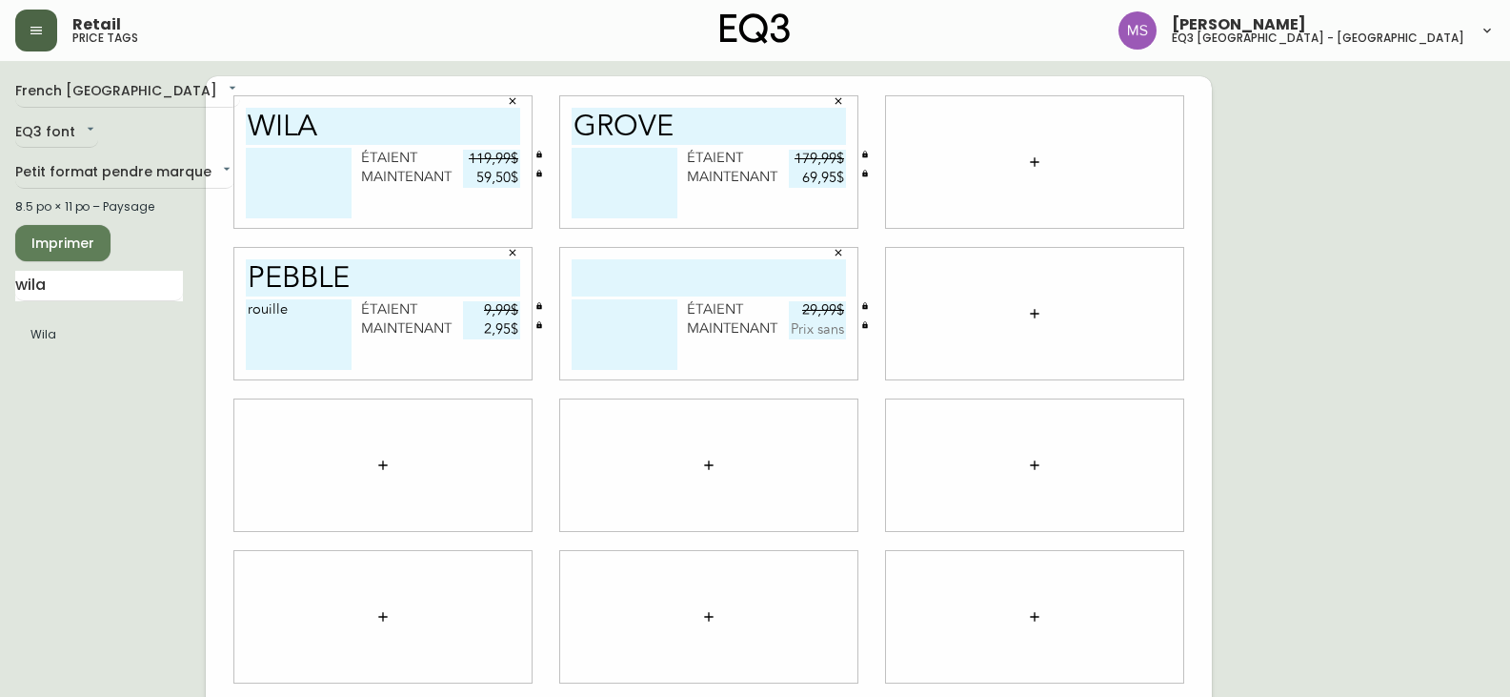
click at [819, 329] on input "text" at bounding box center [817, 329] width 57 height 19
type input "9,99$"
click at [643, 276] on input "text" at bounding box center [709, 277] width 274 height 37
type input "carafe"
click at [269, 191] on textarea at bounding box center [299, 183] width 106 height 71
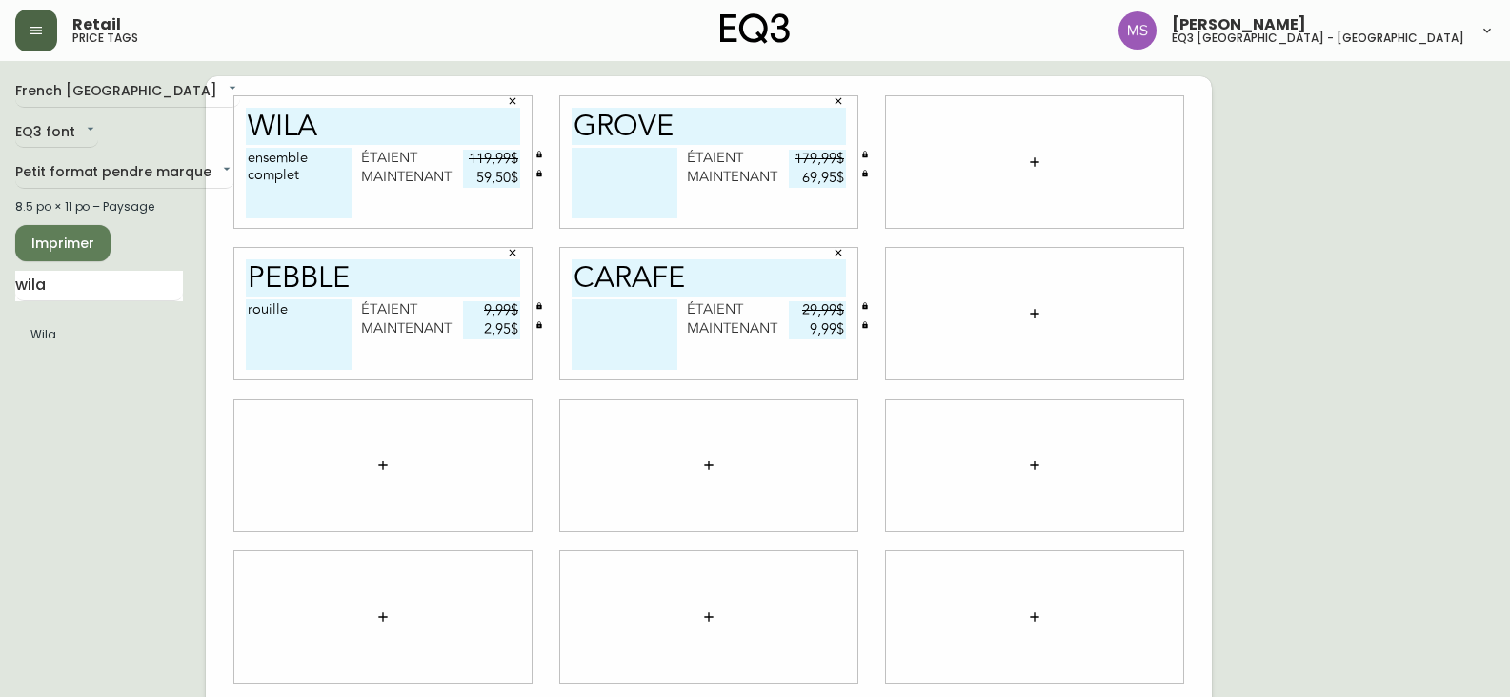
type textarea "ensemble complet"
click at [74, 253] on span "Imprimer" at bounding box center [62, 244] width 65 height 24
click at [1030, 159] on icon "button" at bounding box center [1034, 161] width 15 height 15
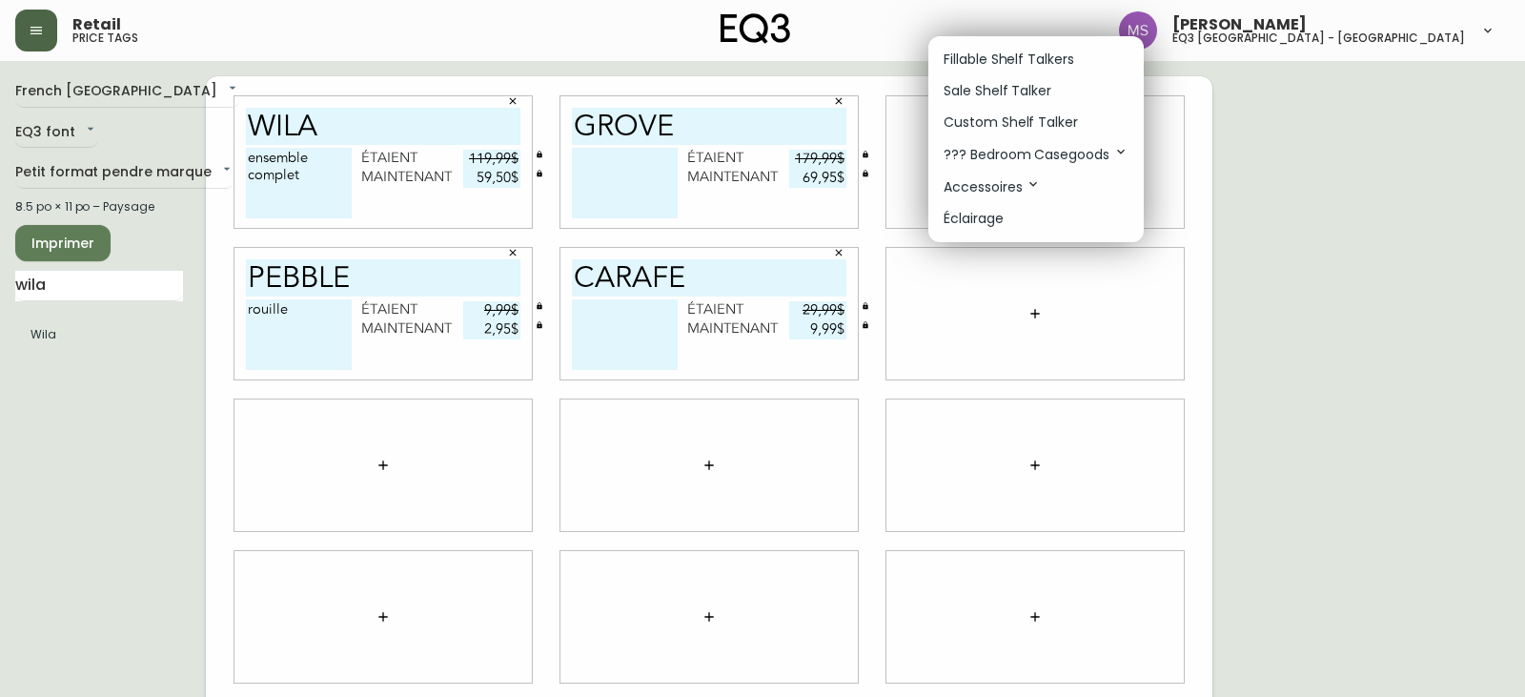
click at [1002, 93] on p "Sale Shelf Talker" at bounding box center [997, 91] width 108 height 20
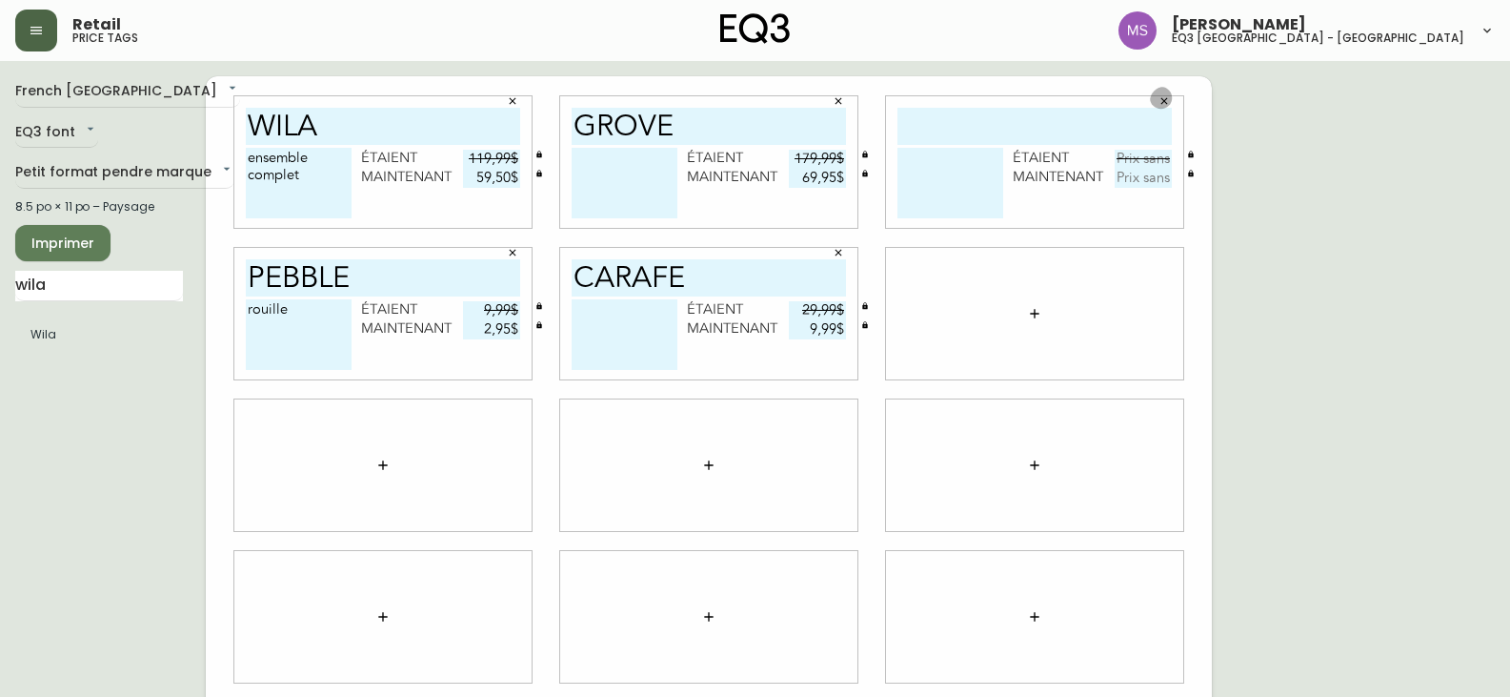
click at [1163, 103] on icon "button" at bounding box center [1165, 101] width 7 height 7
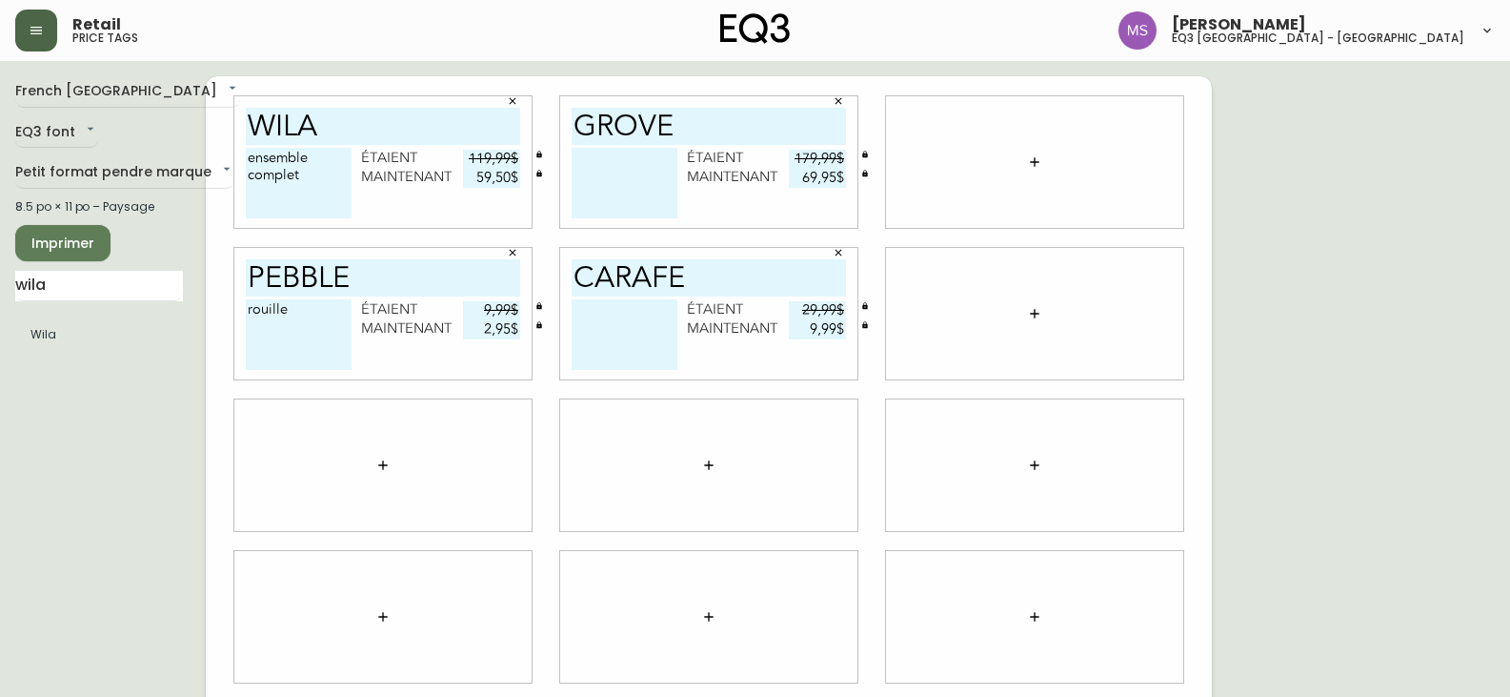
click at [75, 246] on span "Imprimer" at bounding box center [62, 244] width 65 height 24
click at [40, 254] on span "Imprimer" at bounding box center [62, 244] width 65 height 24
click at [512, 104] on icon "button" at bounding box center [512, 100] width 11 height 11
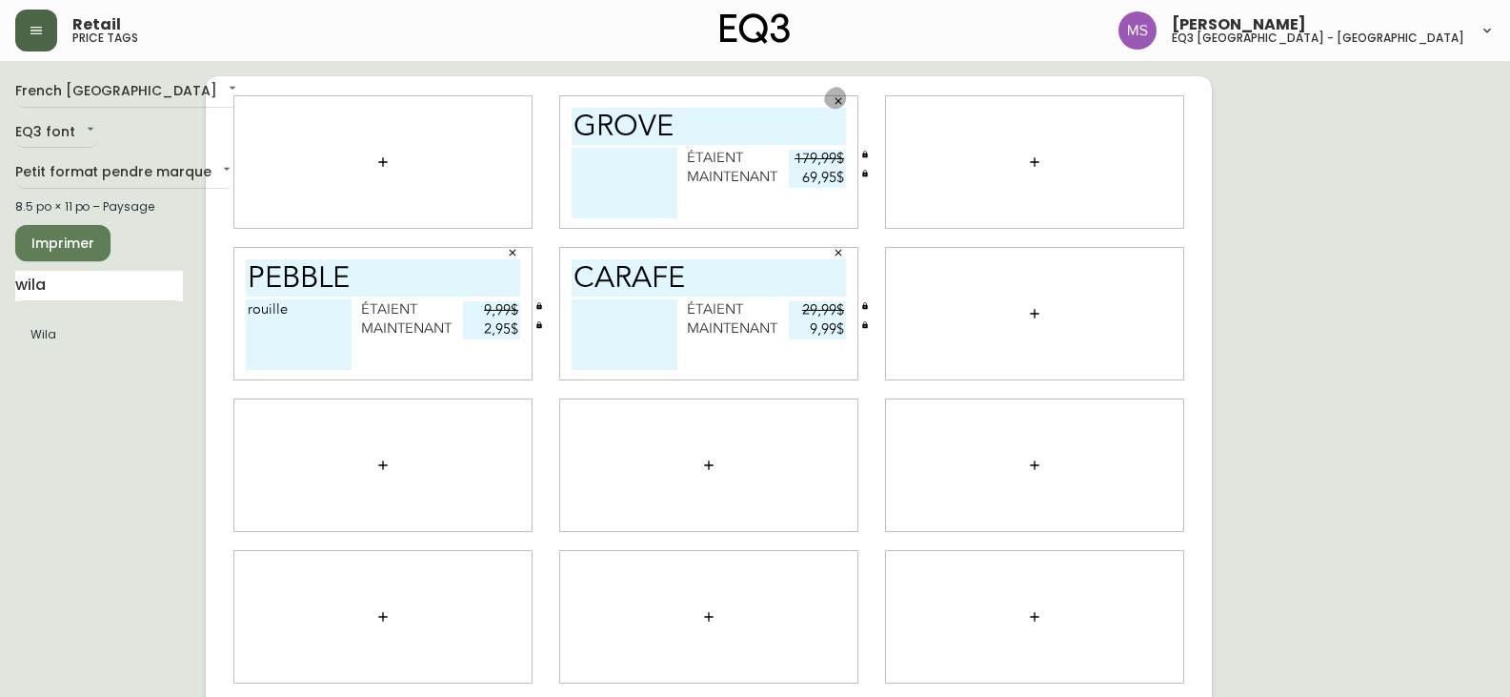
click at [832, 103] on button "button" at bounding box center [838, 101] width 29 height 29
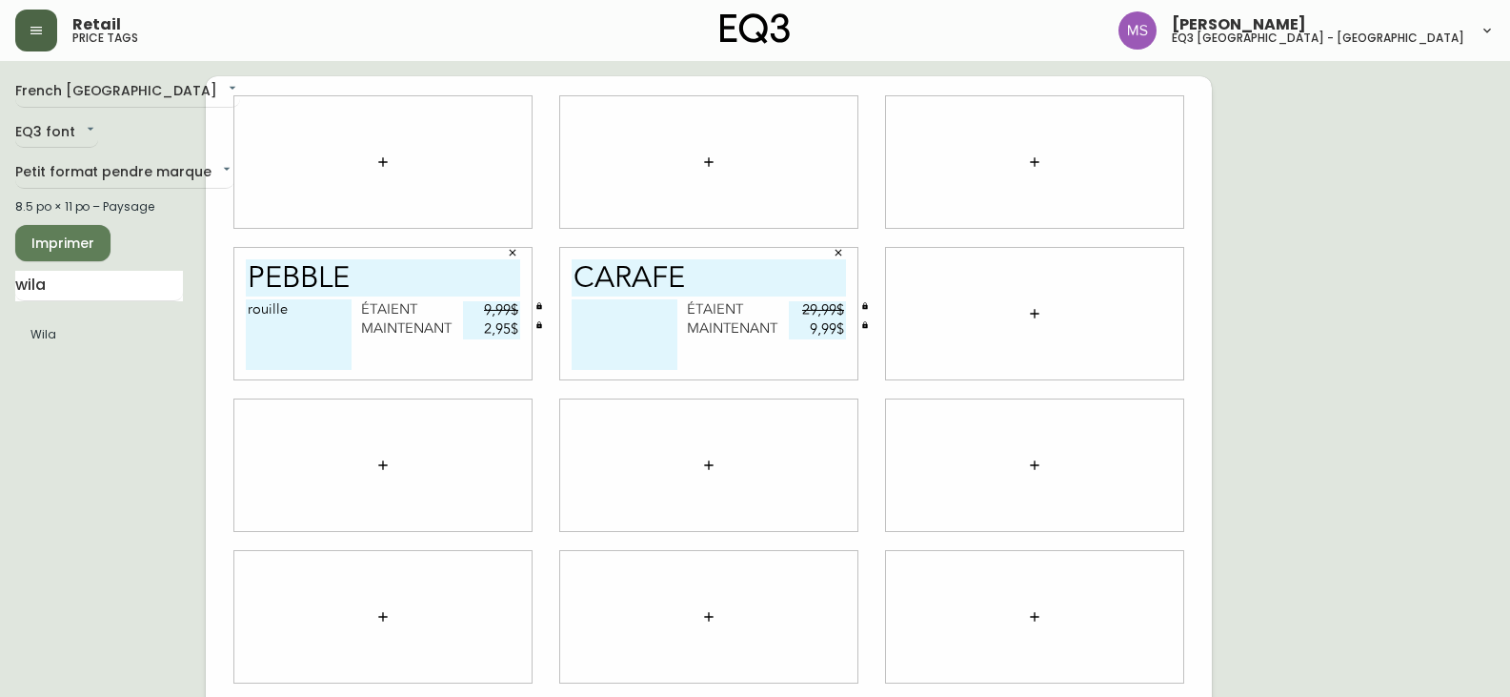
click at [511, 252] on icon "button" at bounding box center [512, 252] width 11 height 11
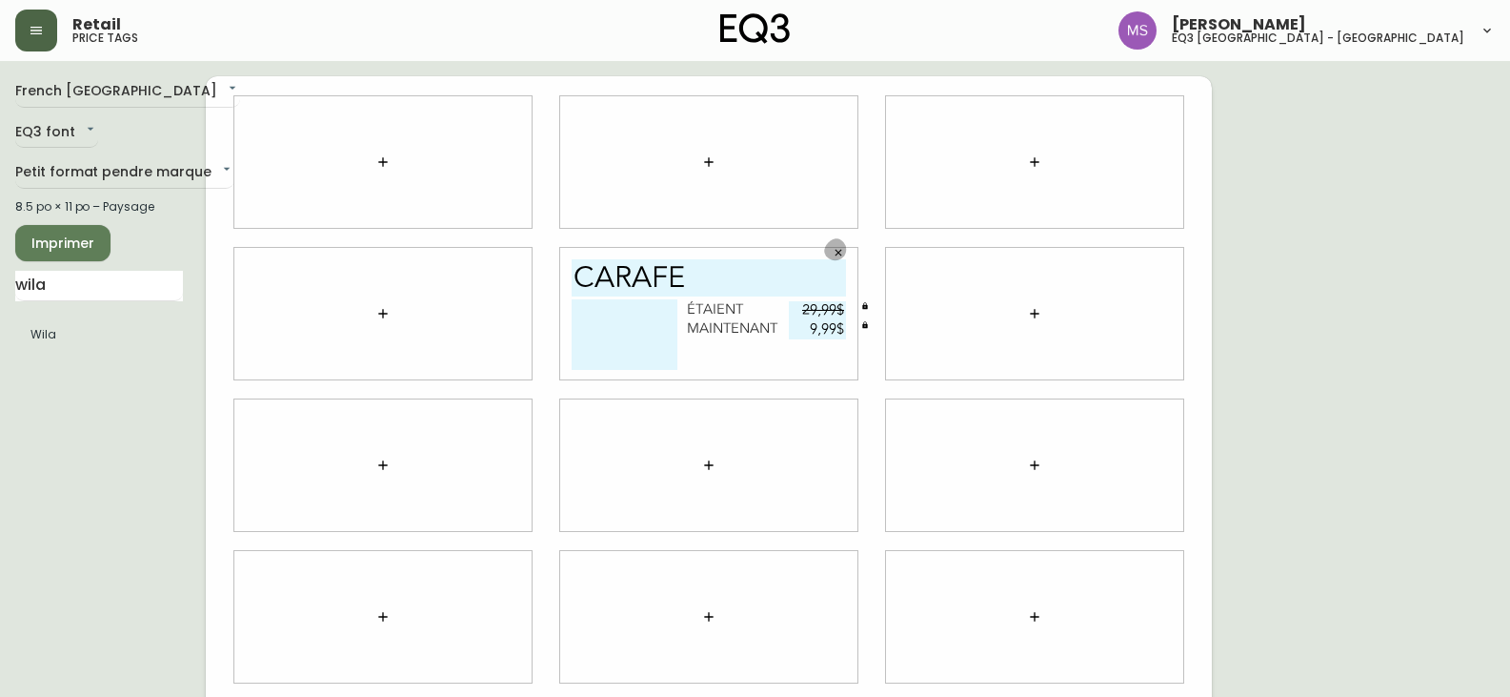
click at [840, 252] on icon "button" at bounding box center [839, 253] width 7 height 7
